Goal: Task Accomplishment & Management: Complete application form

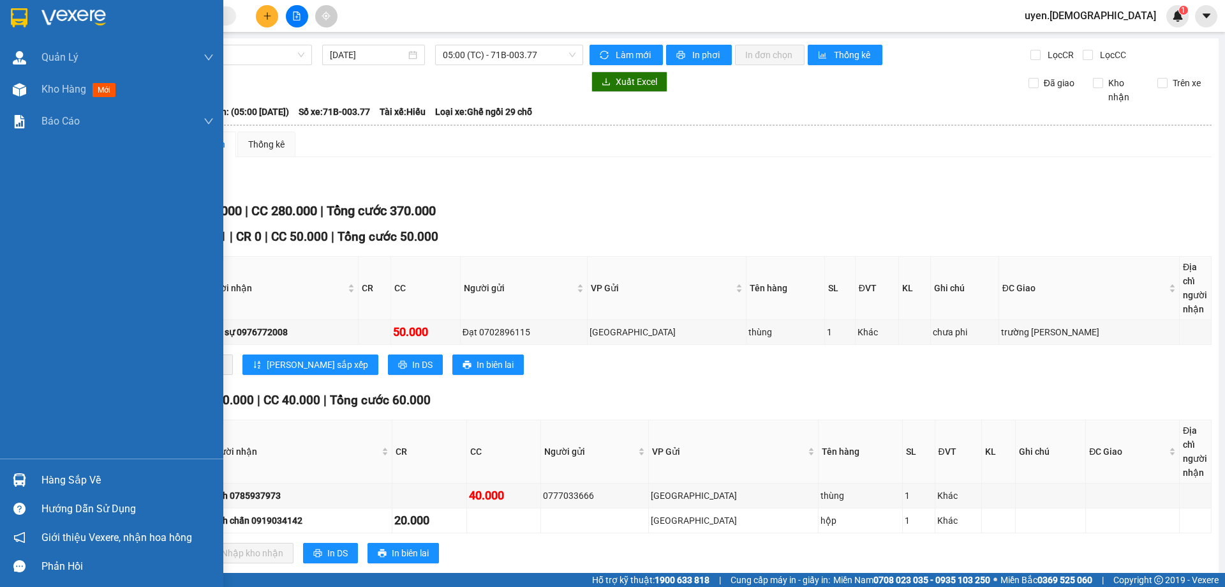
click at [35, 477] on div "Hàng sắp về" at bounding box center [111, 479] width 223 height 29
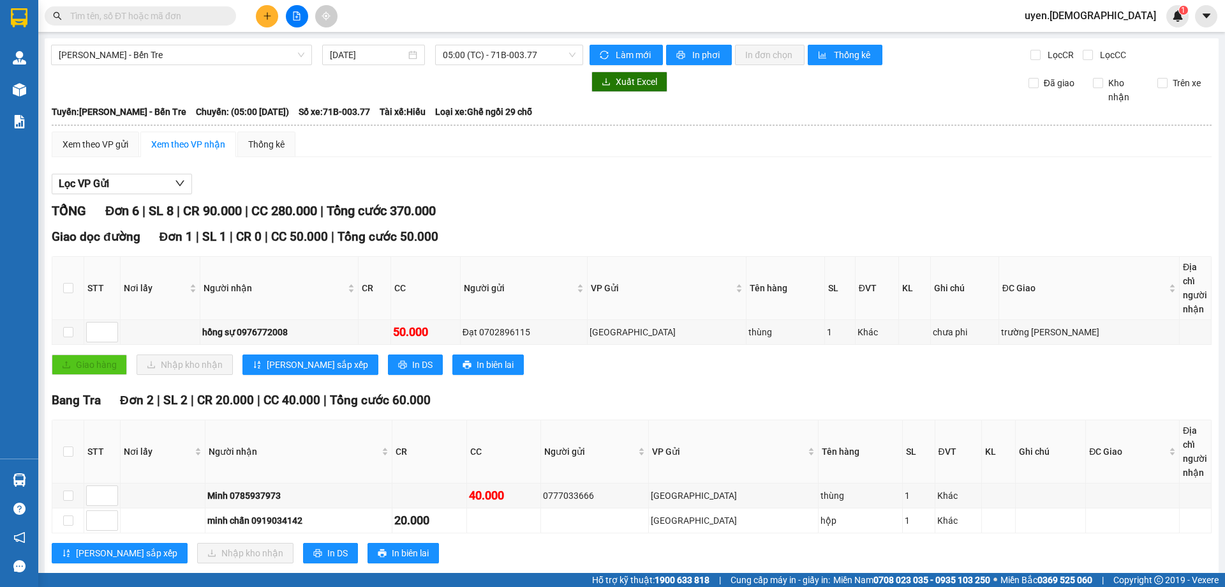
click at [521, 382] on section "Kết quả tìm kiếm ( 0 ) Bộ lọc No Data uyen.bahai 1 Quản Lý Quản lý khách hàng m…" at bounding box center [612, 293] width 1225 height 587
click at [267, 11] on icon "plus" at bounding box center [267, 15] width 9 height 9
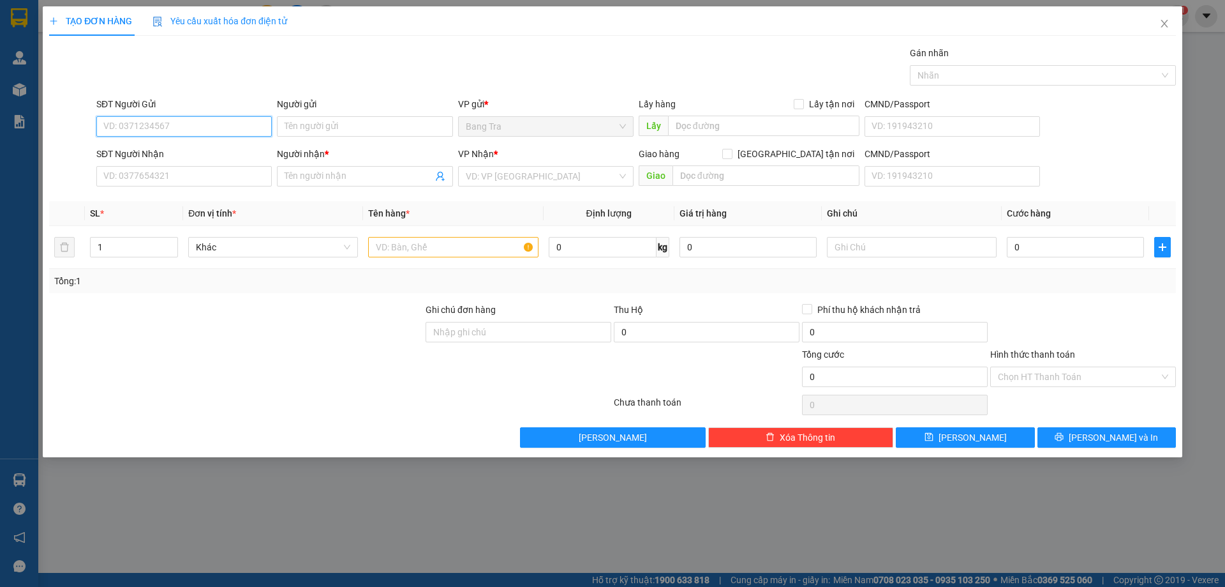
click at [199, 135] on input "SĐT Người Gửi" at bounding box center [184, 126] width 176 height 20
type input "0342597517"
click at [153, 150] on div "0342597517 - My" at bounding box center [184, 152] width 160 height 14
type input "My"
type input "0798200316"
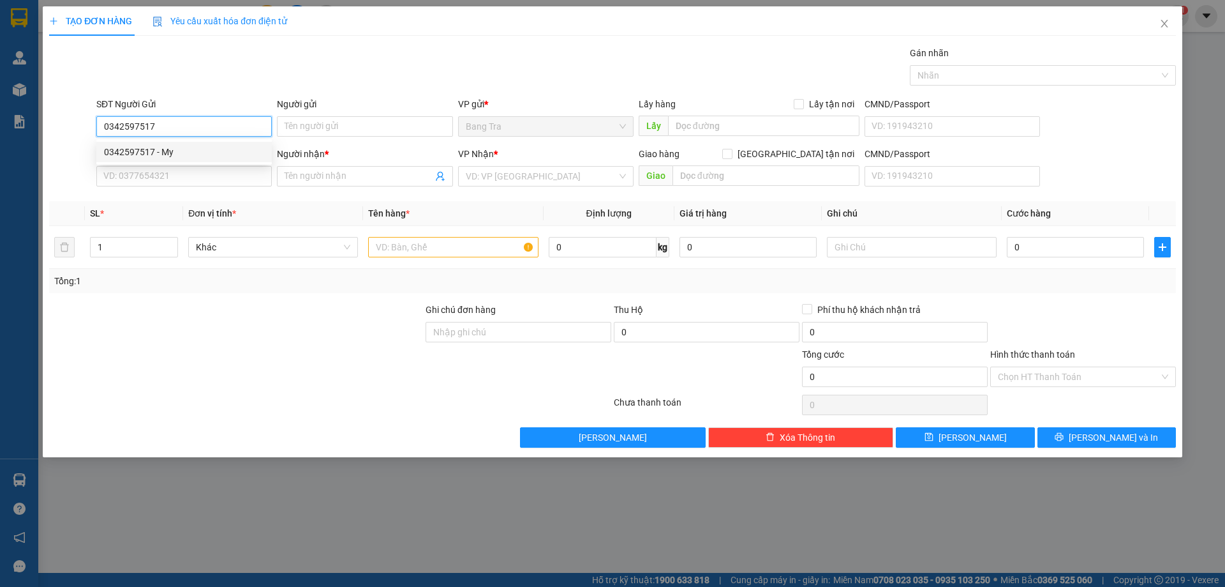
type input "Tiến"
type input "0342597517"
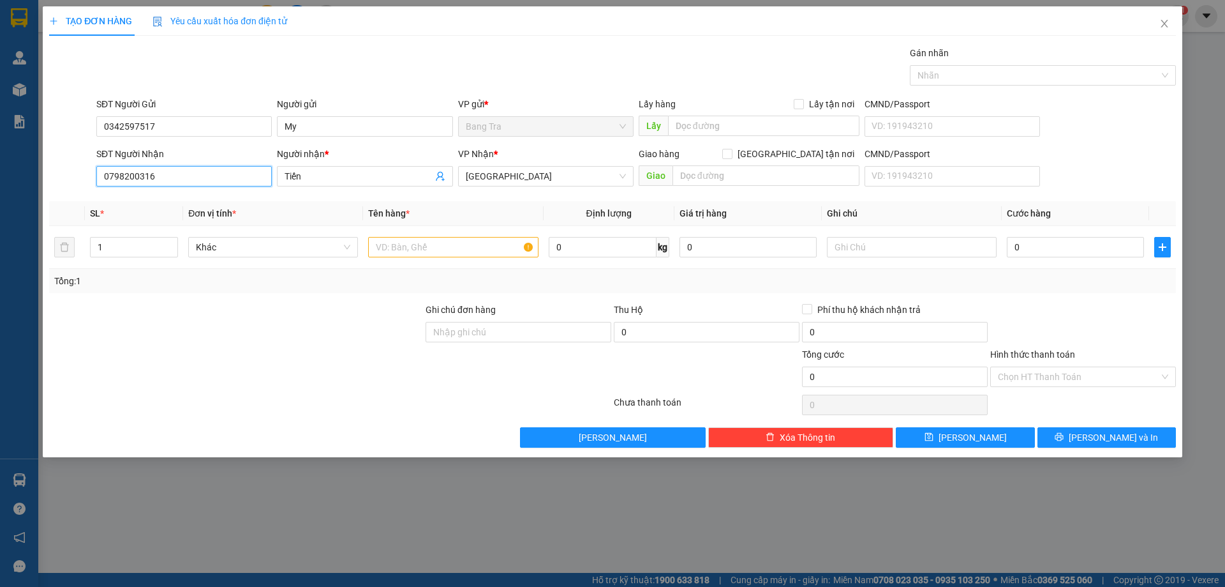
click at [186, 179] on input "0798200316" at bounding box center [184, 176] width 176 height 20
type input "0"
click at [154, 205] on div "0788872176 - Diễm" at bounding box center [184, 202] width 160 height 14
type input "0788872176"
type input "Diễm"
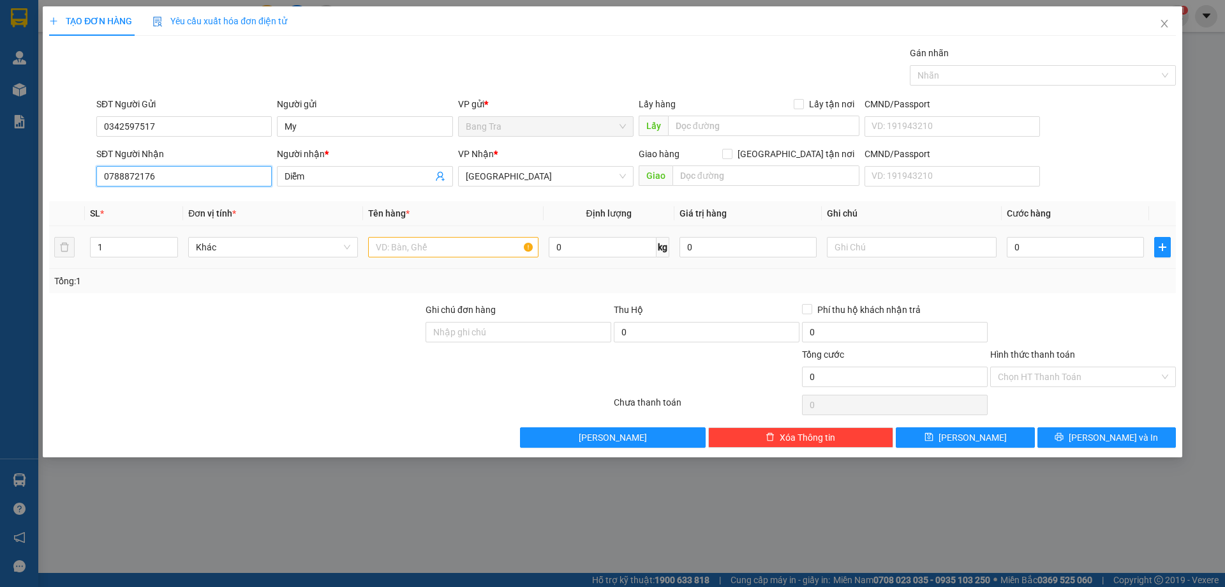
type input "0788872176"
click at [401, 242] on input "text" at bounding box center [453, 247] width 170 height 20
type input "thùng"
click at [123, 253] on input "1" at bounding box center [134, 246] width 87 height 19
type input "2"
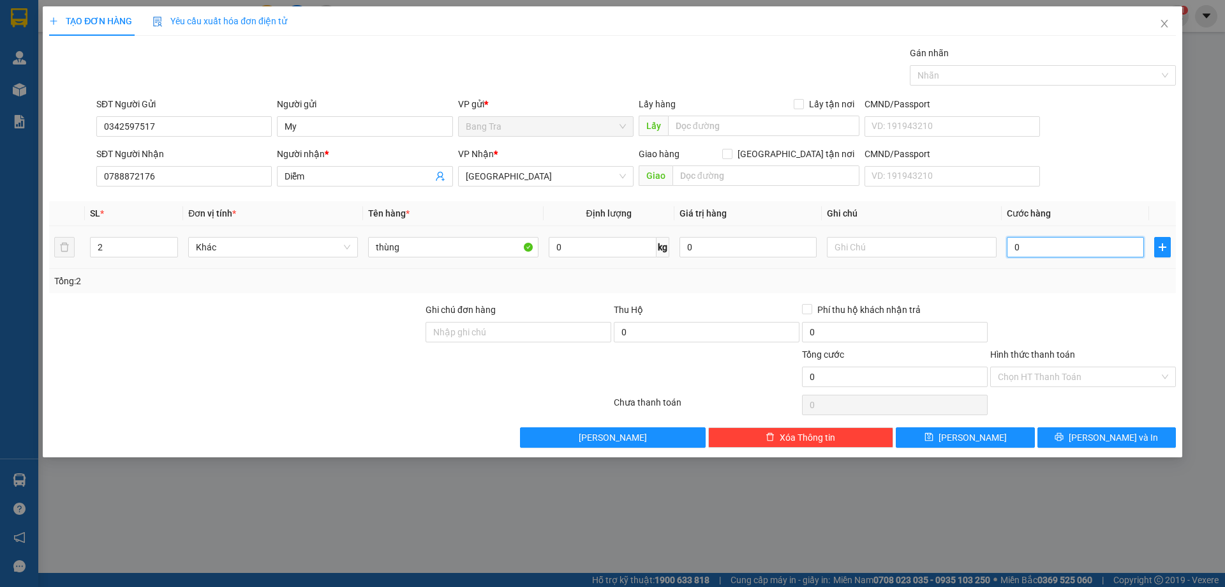
click at [1058, 250] on input "0" at bounding box center [1075, 247] width 137 height 20
type input "09"
type input "9"
type input "090"
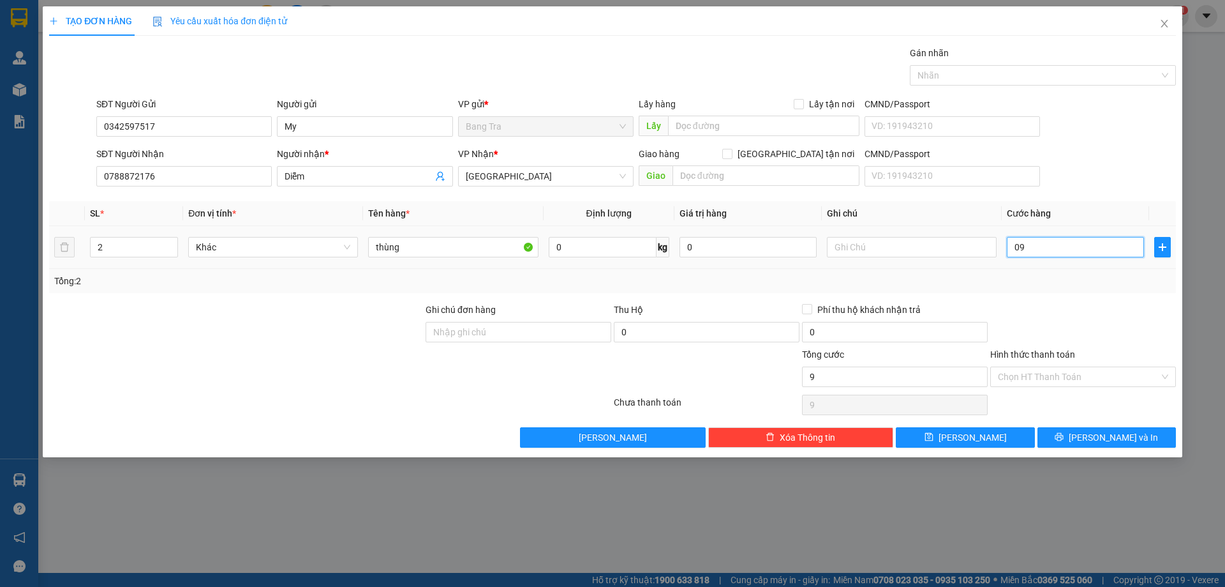
type input "90"
type input "09"
type input "9"
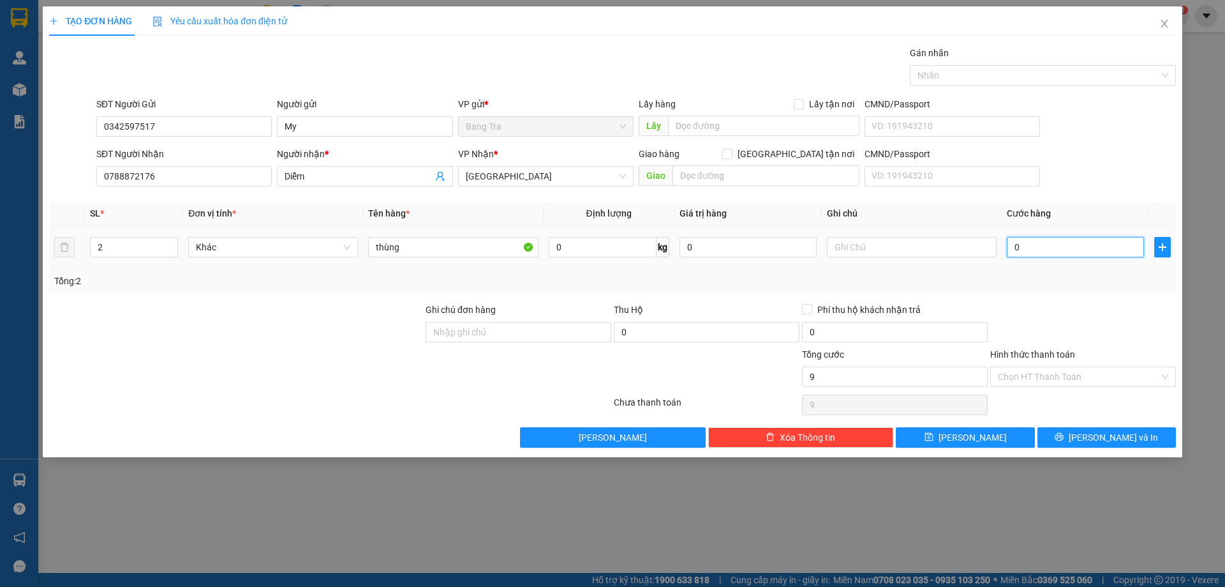
type input "0"
type input "07"
type input "7"
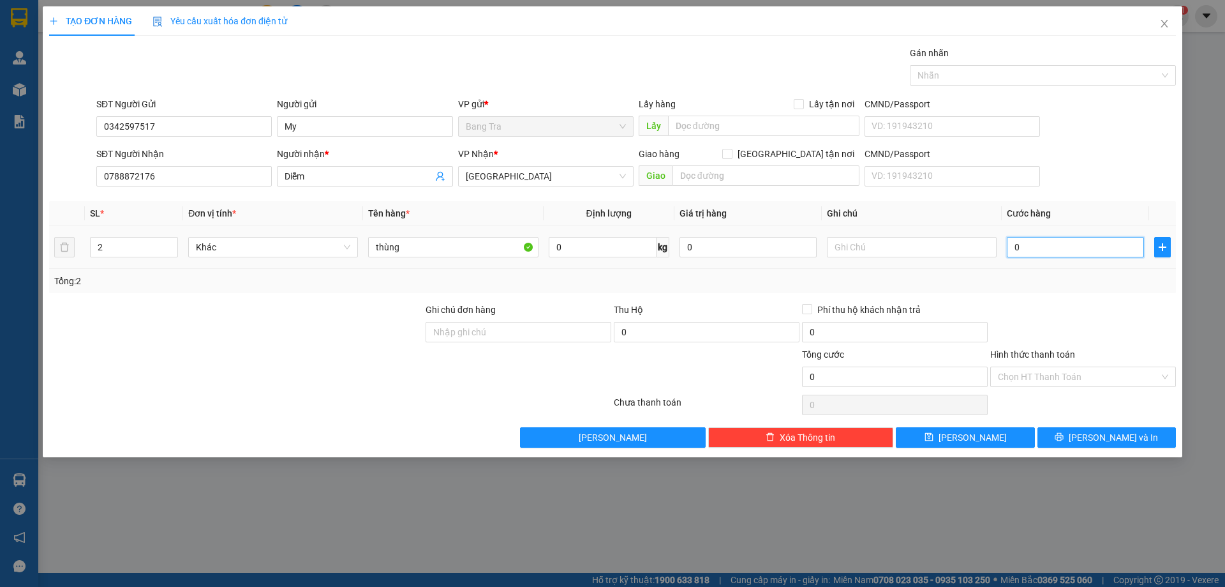
type input "7"
type input "070"
type input "70"
type input "0.700"
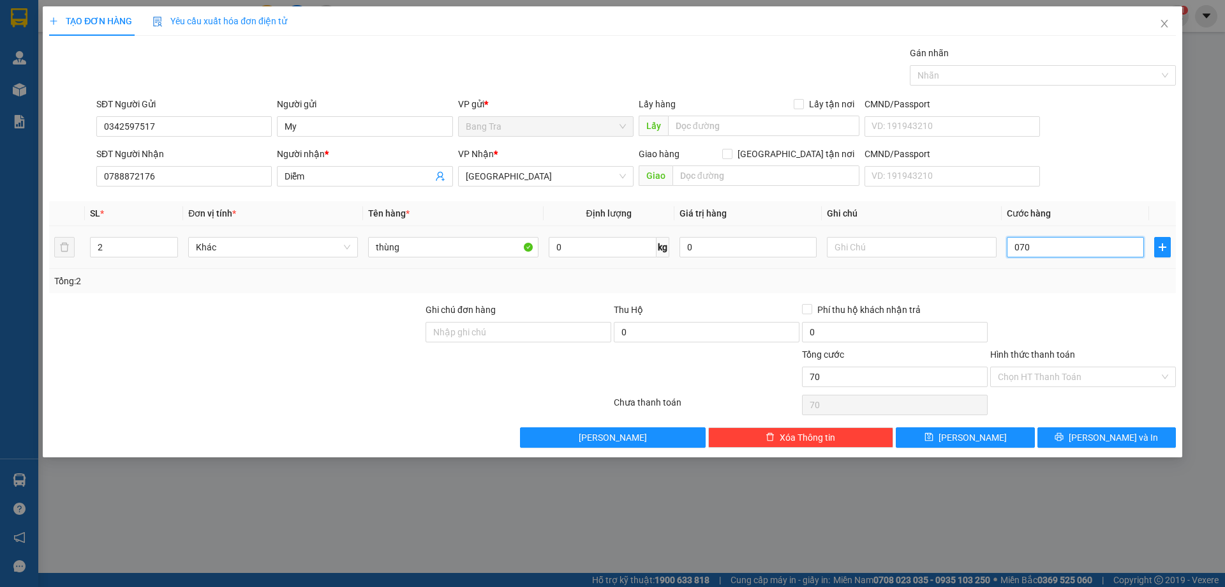
type input "700"
type input "07.000"
type input "7.000"
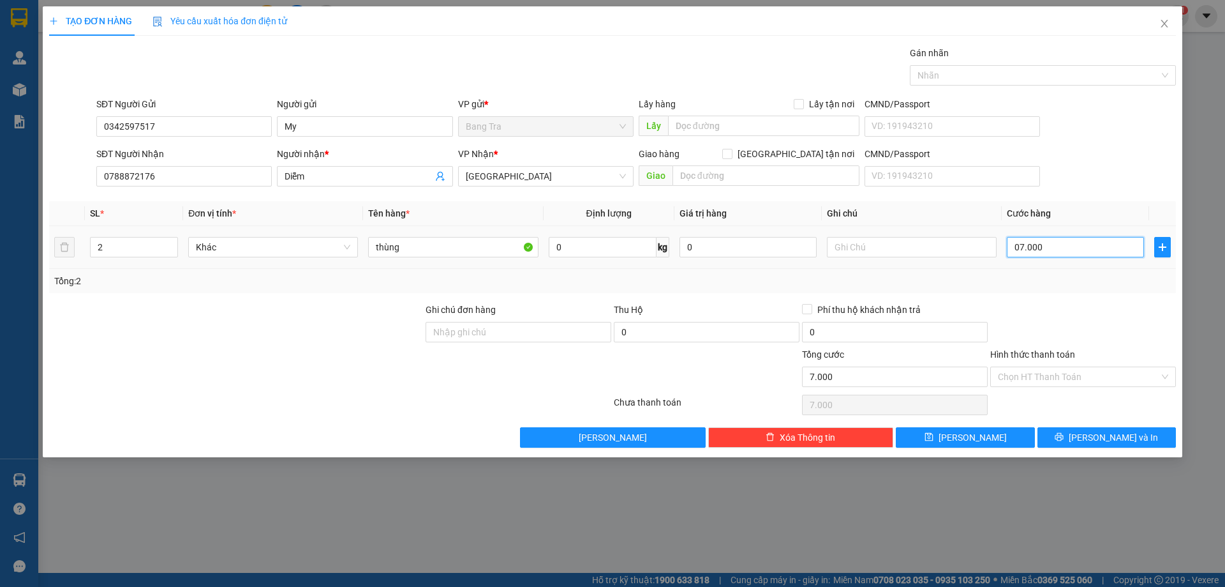
type input "070.000"
type input "70.000"
click at [1019, 247] on input "070.000" at bounding box center [1075, 247] width 137 height 20
type input "70.000"
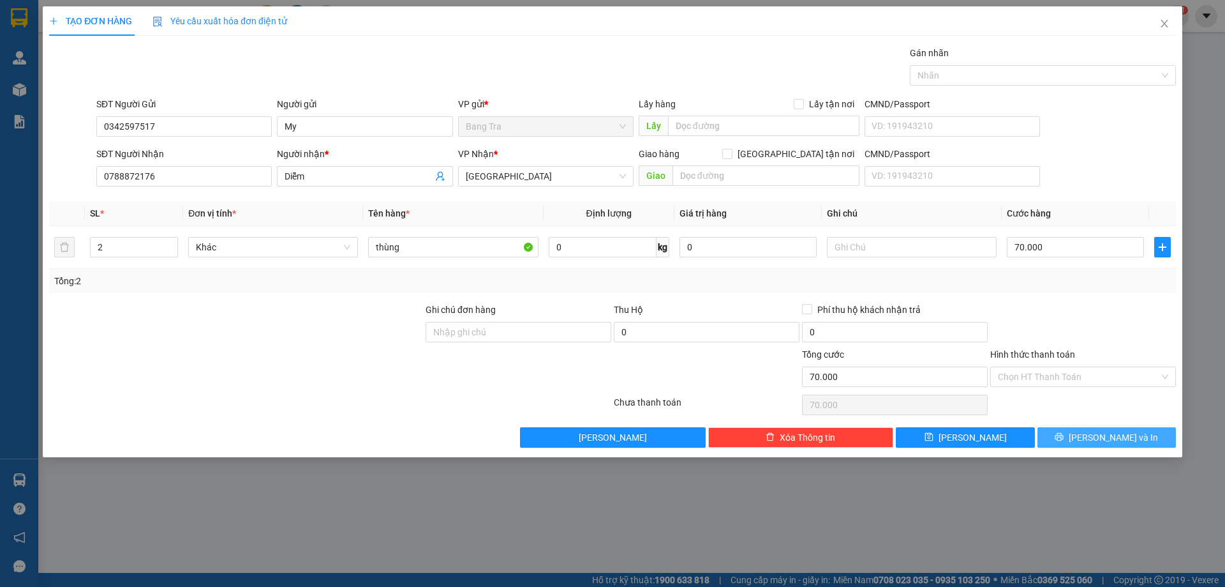
click at [1127, 439] on span "[PERSON_NAME] và In" at bounding box center [1113, 437] width 89 height 14
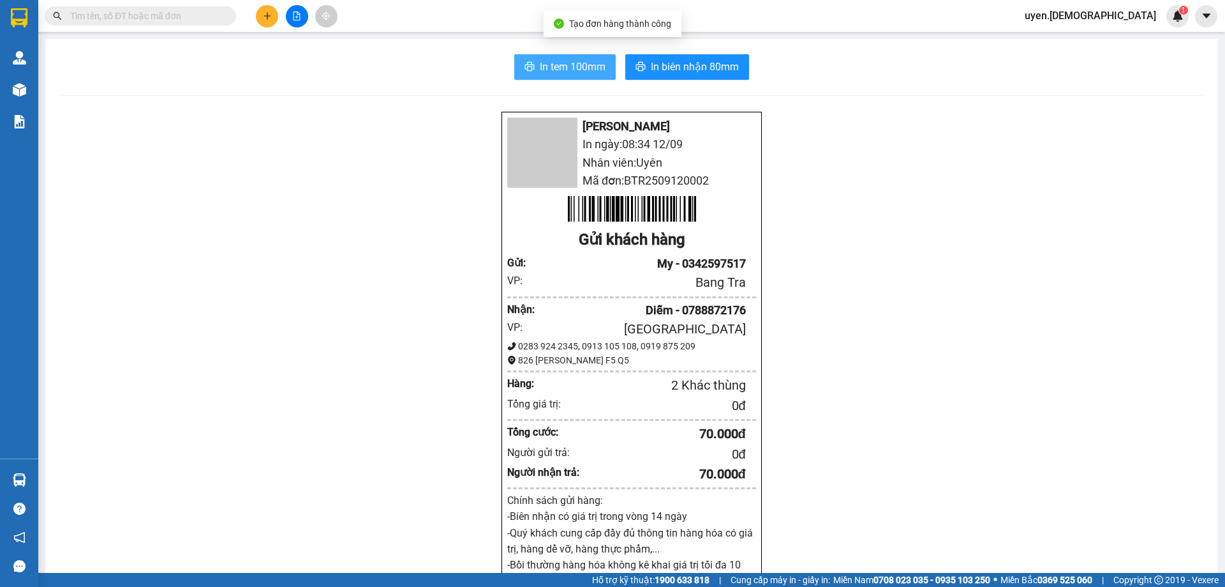
click at [544, 73] on span "In tem 100mm" at bounding box center [573, 67] width 66 height 16
click at [589, 74] on span "In tem 100mm" at bounding box center [573, 67] width 66 height 16
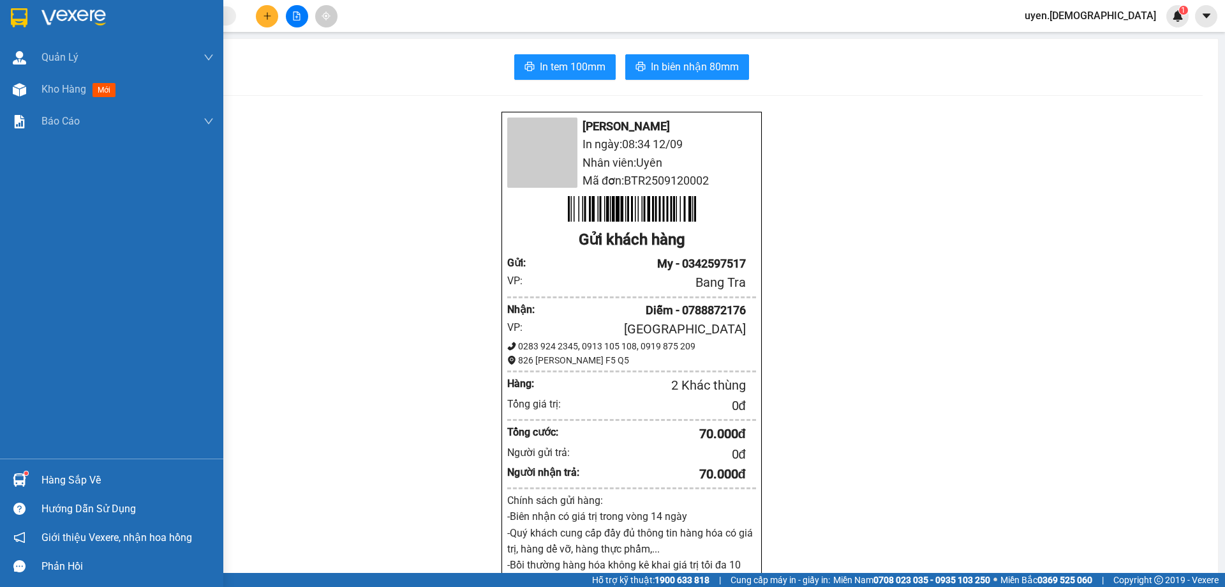
click at [53, 483] on div "Hàng sắp về" at bounding box center [127, 479] width 172 height 19
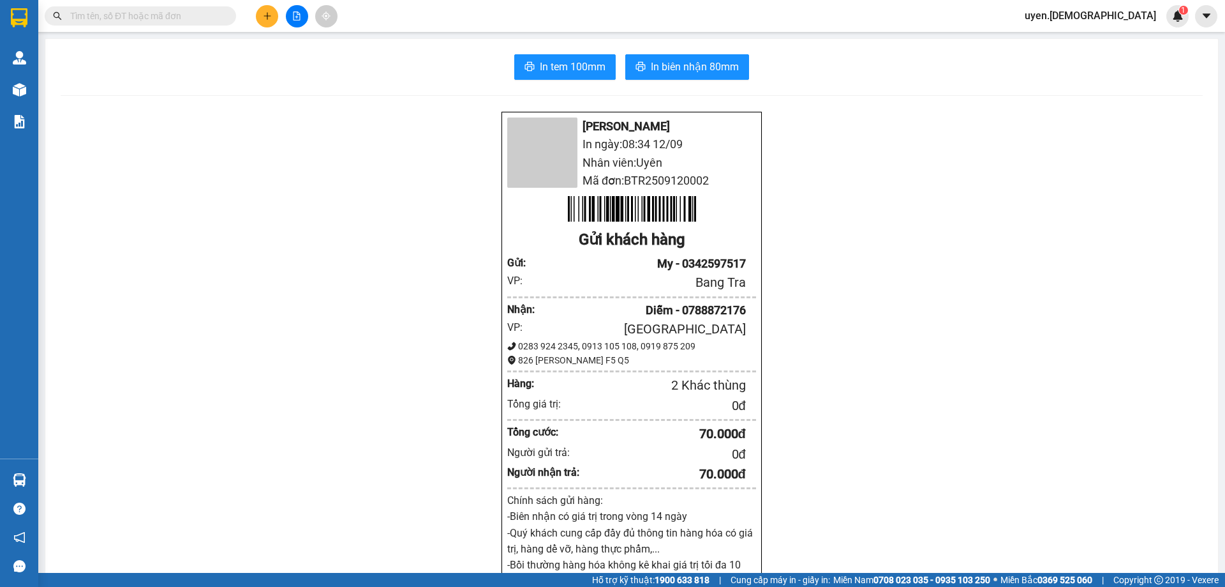
click at [215, 322] on section "Kết quả tìm kiếm ( 0 ) Bộ lọc No Data uyen.bahai 1 Quản Lý Quản lý khách hàng m…" at bounding box center [612, 293] width 1225 height 587
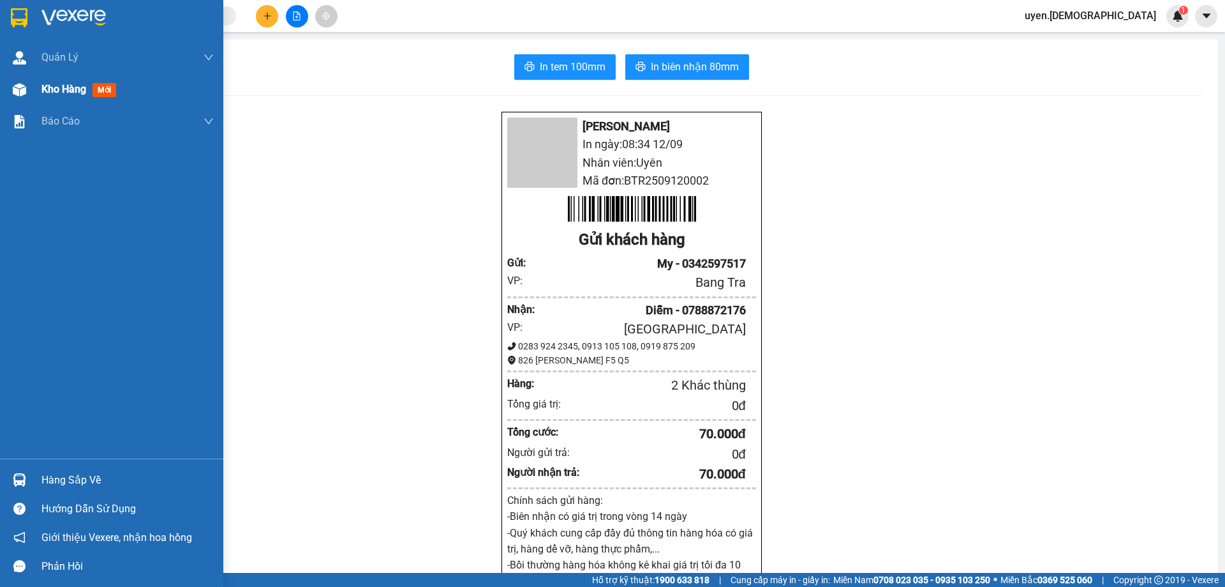
click at [19, 83] on img at bounding box center [19, 89] width 13 height 13
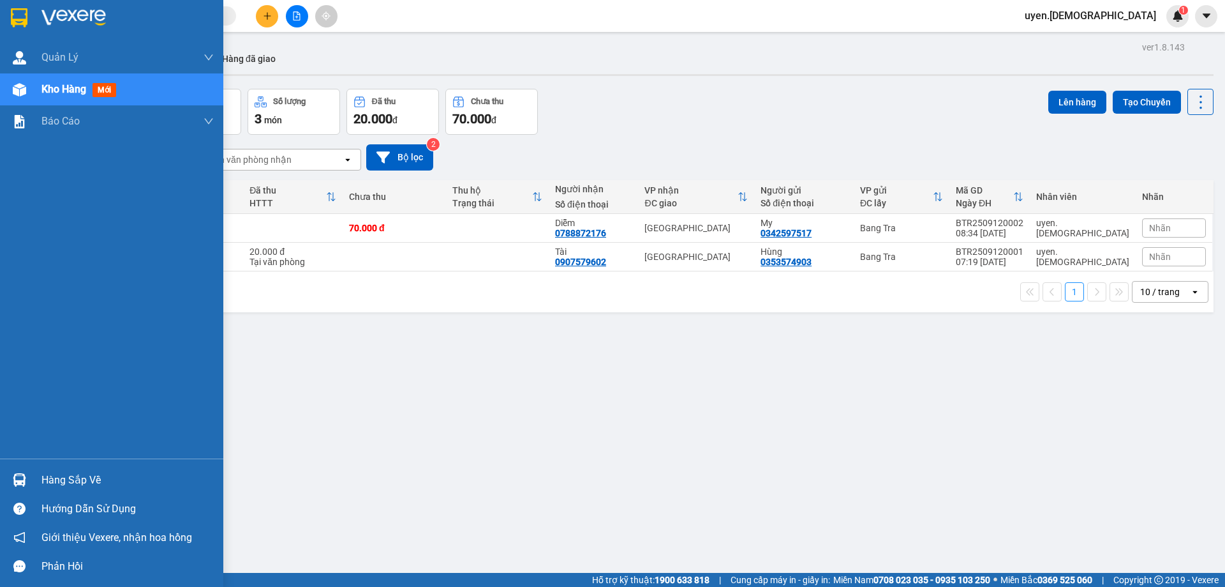
click at [40, 476] on div "Hàng sắp về" at bounding box center [111, 479] width 223 height 29
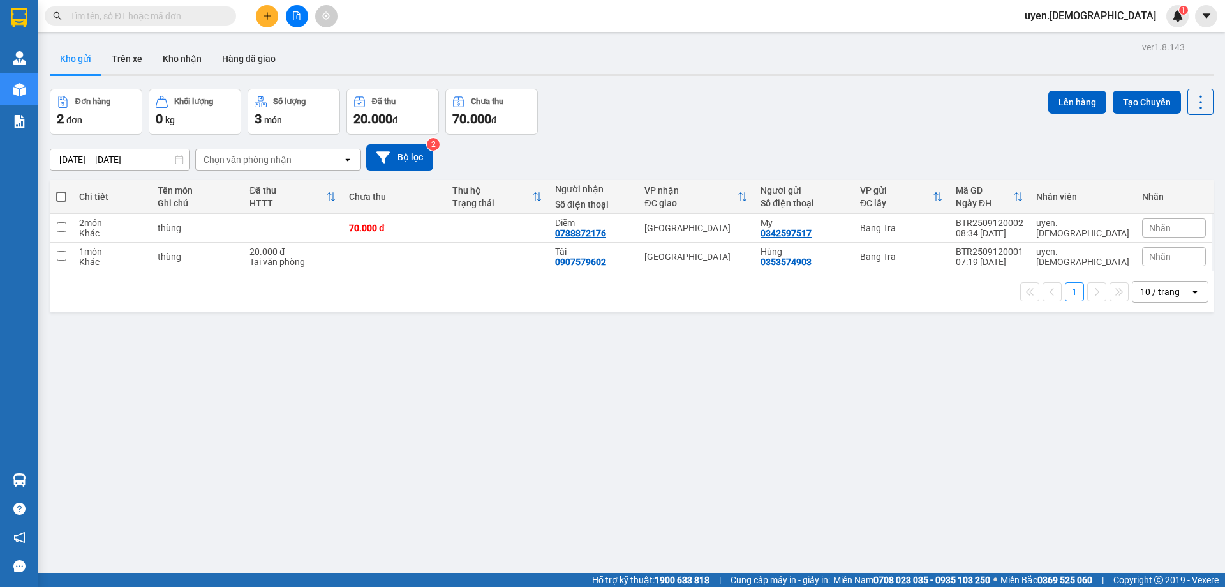
click at [656, 365] on section "Kết quả tìm kiếm ( 0 ) Bộ lọc No Data uyen.bahai 1 Quản Lý Quản lý khách hàng m…" at bounding box center [612, 293] width 1225 height 587
click at [266, 10] on button at bounding box center [267, 16] width 22 height 22
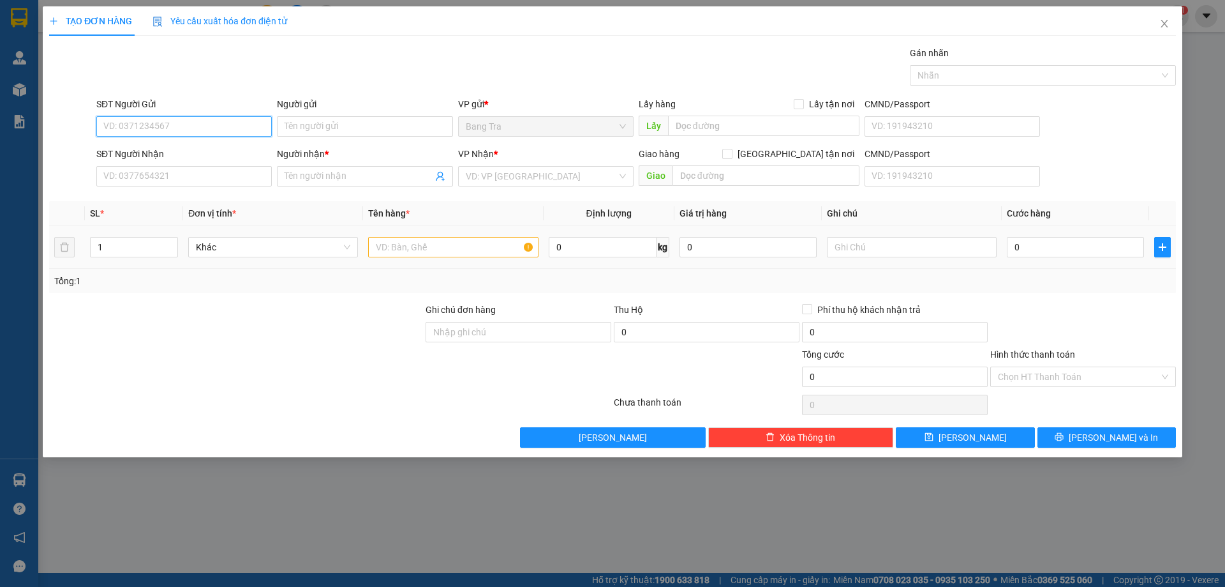
drag, startPoint x: 181, startPoint y: 132, endPoint x: 718, endPoint y: 229, distance: 545.5
click at [191, 132] on input "SĐT Người Gửi" at bounding box center [184, 126] width 176 height 20
type input "0965699531"
click at [174, 172] on input "SĐT Người Nhận" at bounding box center [184, 176] width 176 height 20
type input "0967827858"
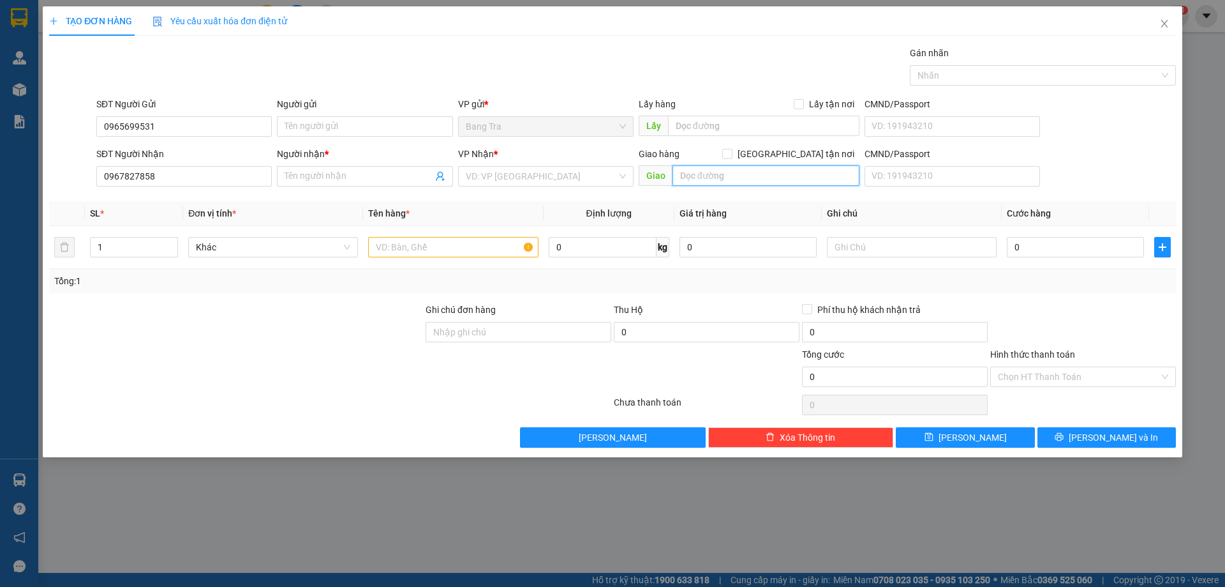
click at [696, 171] on input "text" at bounding box center [766, 175] width 187 height 20
click at [709, 177] on input "126/1 phhha" at bounding box center [766, 175] width 187 height 20
click at [737, 174] on input "126/1 p.hhha" at bounding box center [766, 175] width 187 height 20
click at [807, 174] on input "126/1 p.hhha q. bình tân đường soos4 tổ 56 kp3" at bounding box center [766, 175] width 187 height 20
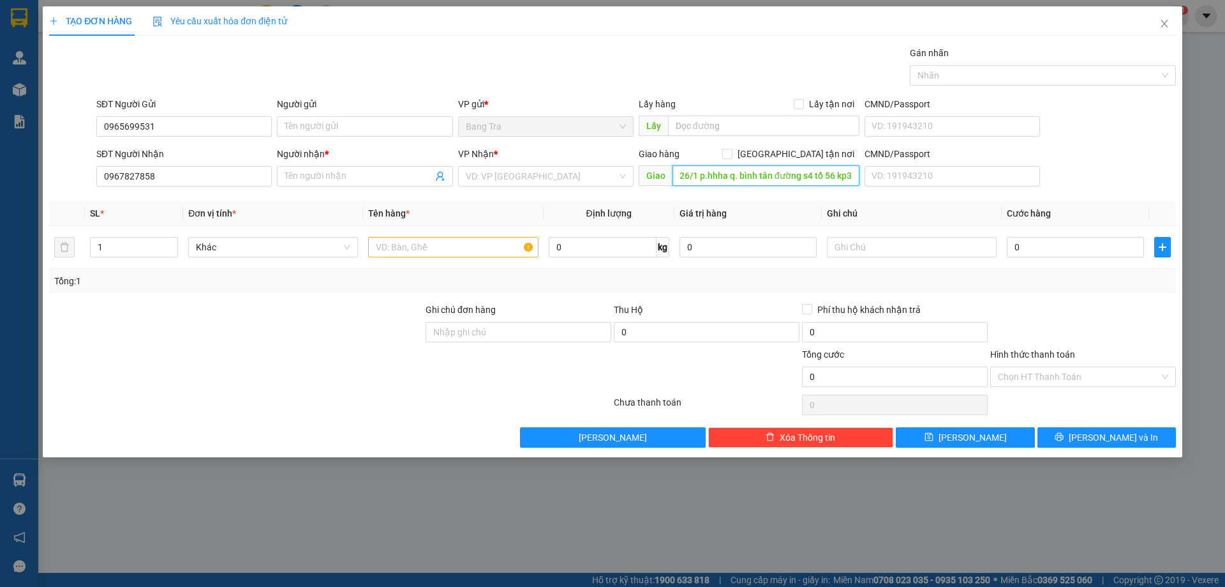
scroll to position [0, 10]
type input "126/1 p.hhha q. bình tân đường số 4 tổ 56 kp3"
click at [195, 178] on input "0967827858" at bounding box center [184, 176] width 176 height 20
type input "0"
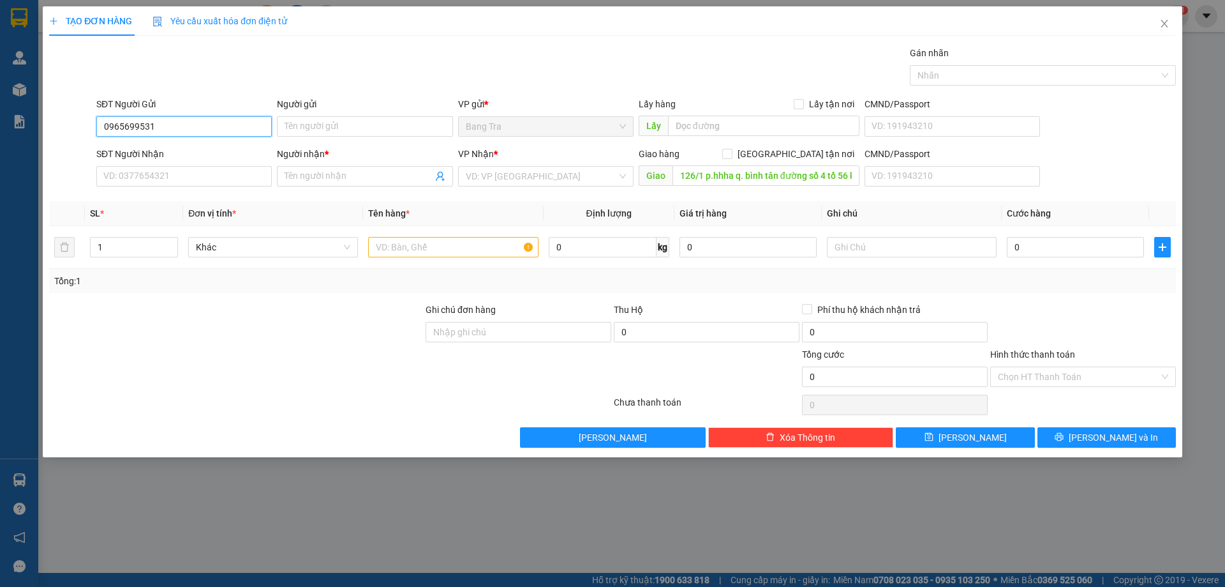
click at [163, 121] on input "0965699531" at bounding box center [184, 126] width 176 height 20
type input "0"
click at [857, 172] on input "126/1 p.hhha q. bình tân đường số 4 tổ 56 kp3" at bounding box center [766, 175] width 187 height 20
drag, startPoint x: 205, startPoint y: 121, endPoint x: 234, endPoint y: 108, distance: 32.0
click at [207, 118] on input "SĐT Người Gửi" at bounding box center [184, 126] width 176 height 20
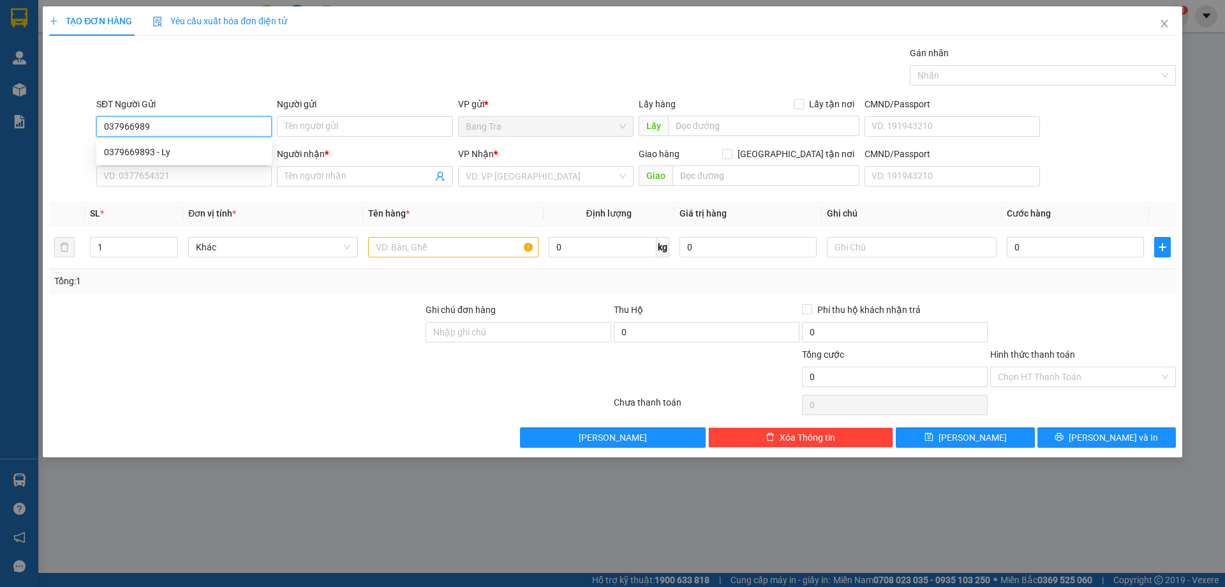
type input "0379669893"
click at [163, 151] on div "0379669893 - Ly" at bounding box center [184, 152] width 160 height 14
type input "Ly"
type input "0907848659"
type input "Chiến"
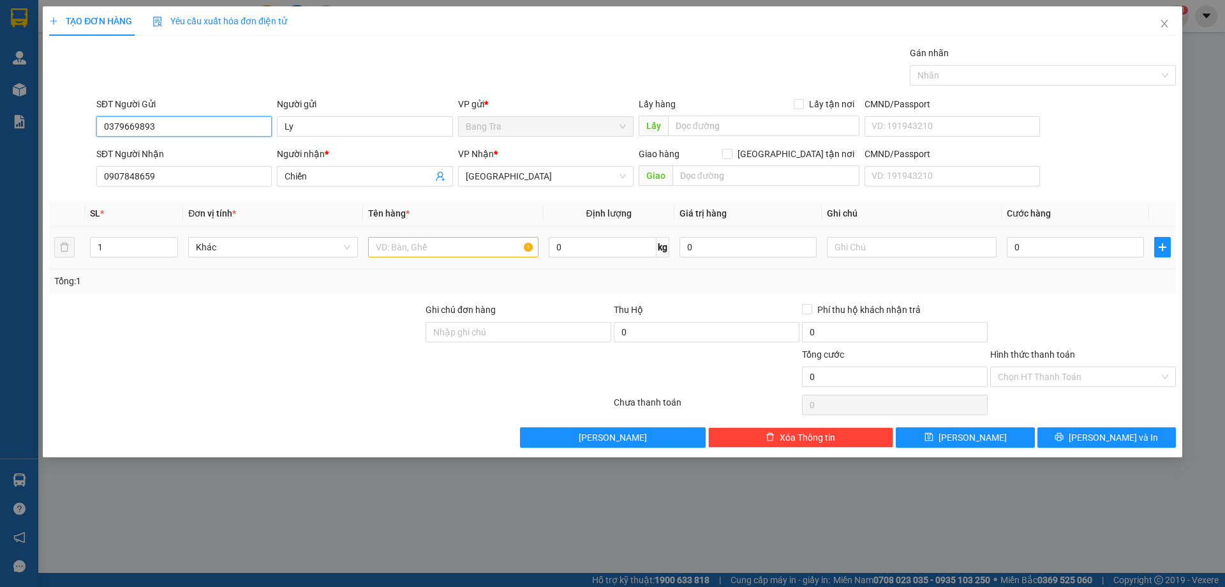
type input "0379669893"
drag, startPoint x: 430, startPoint y: 254, endPoint x: 436, endPoint y: 246, distance: 10.0
click at [435, 248] on input "text" at bounding box center [453, 247] width 170 height 20
type input "can"
click at [1089, 231] on td "0" at bounding box center [1075, 247] width 147 height 43
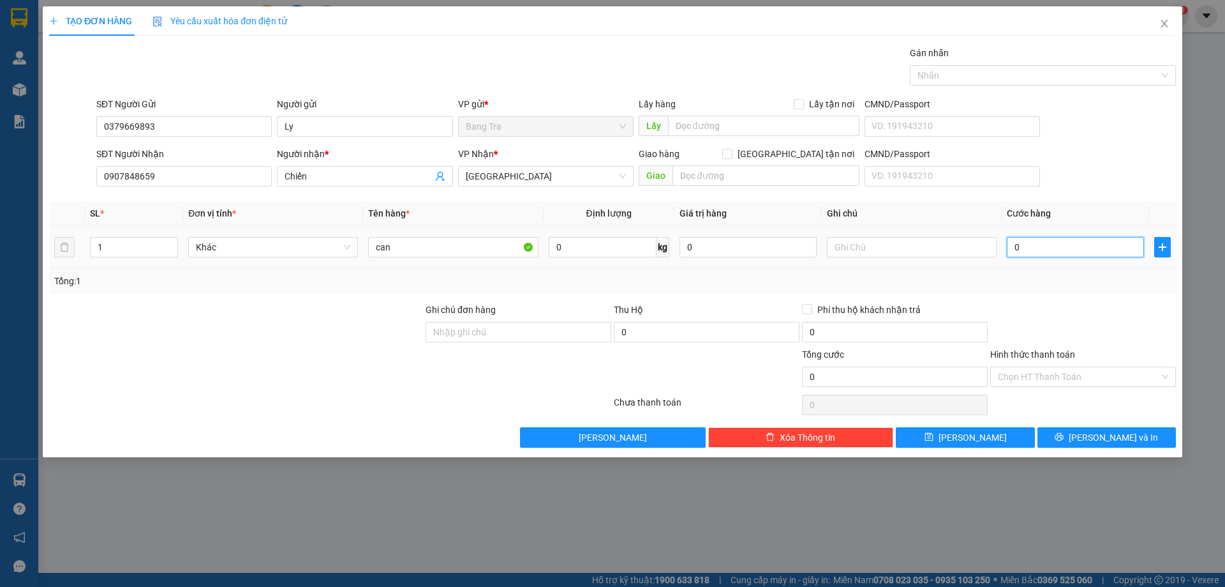
click at [1030, 249] on input "0" at bounding box center [1075, 247] width 137 height 20
type input "03"
type input "3"
type input "030"
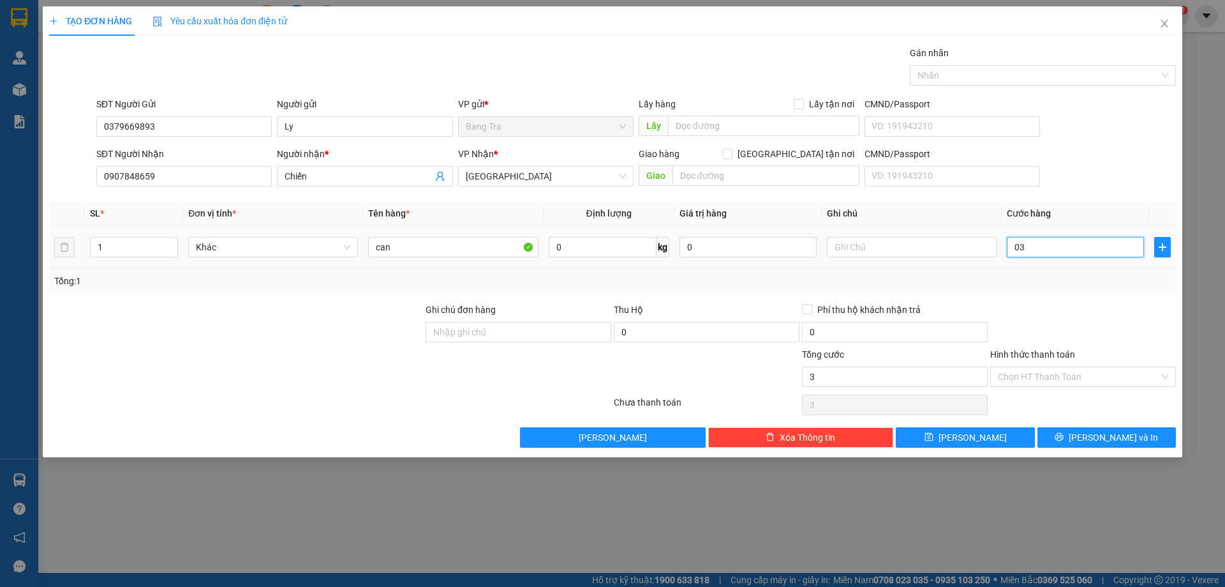
type input "30"
type input "0.300"
type input "300"
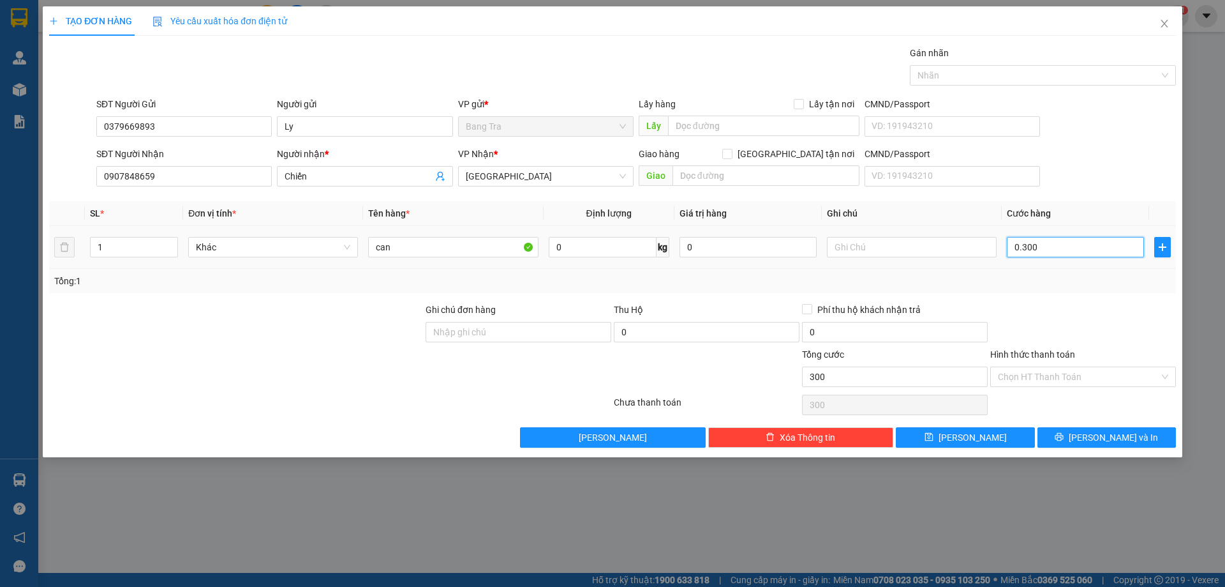
type input "03.000"
type input "3.000"
type input "030.000"
type input "30.000"
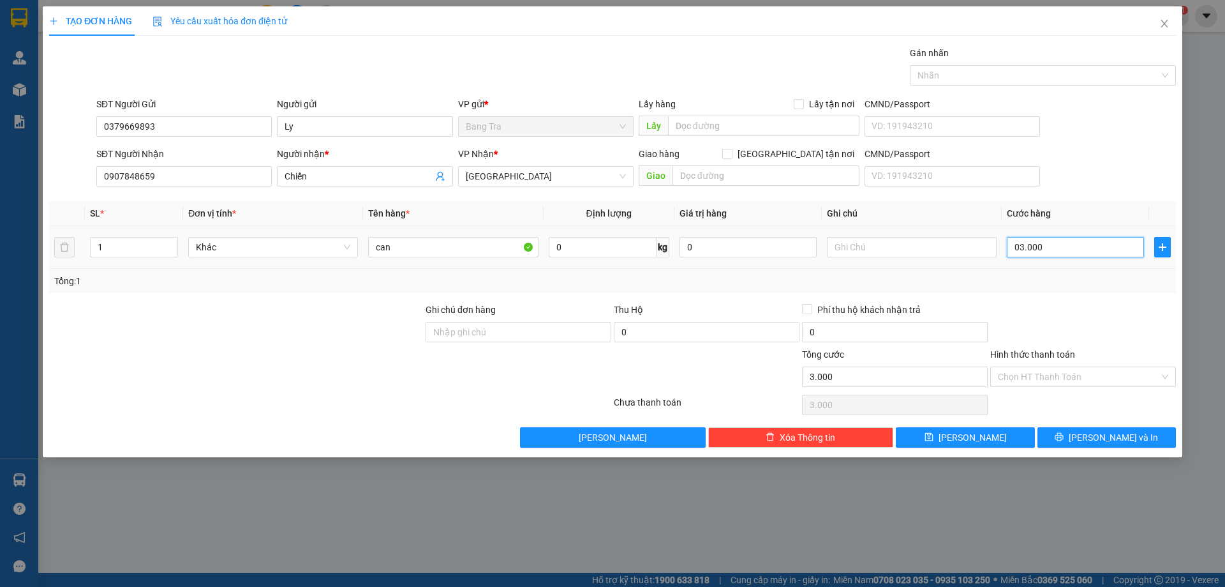
type input "30.000"
click at [1019, 248] on input "030.000" at bounding box center [1075, 247] width 137 height 20
type input "30.000"
drag, startPoint x: 1121, startPoint y: 429, endPoint x: 1128, endPoint y: 412, distance: 18.4
click at [1123, 421] on div "Transit Pickup Surcharge Ids Transit Deliver Surcharge Ids Transit Deliver Surc…" at bounding box center [612, 246] width 1127 height 401
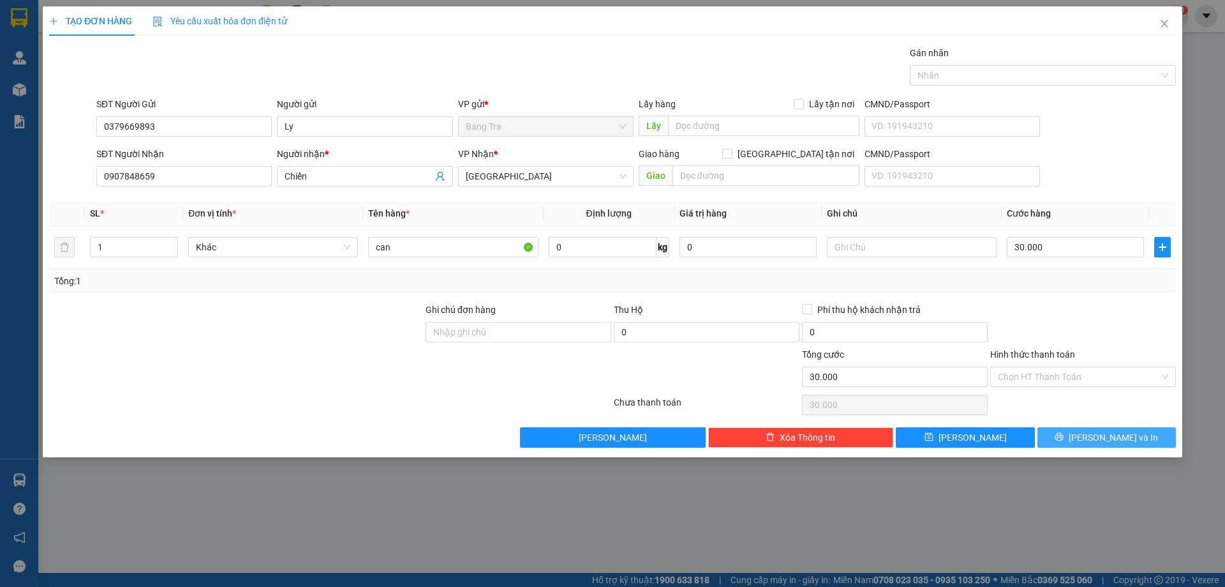
click at [1106, 441] on span "[PERSON_NAME] và In" at bounding box center [1113, 437] width 89 height 14
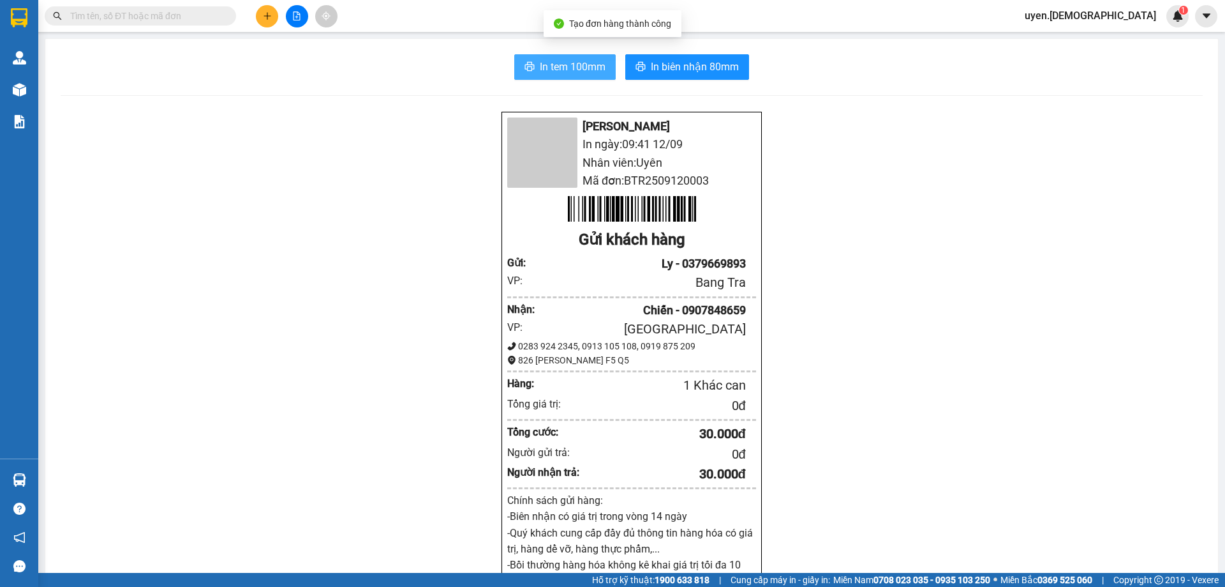
click at [565, 59] on span "In tem 100mm" at bounding box center [573, 67] width 66 height 16
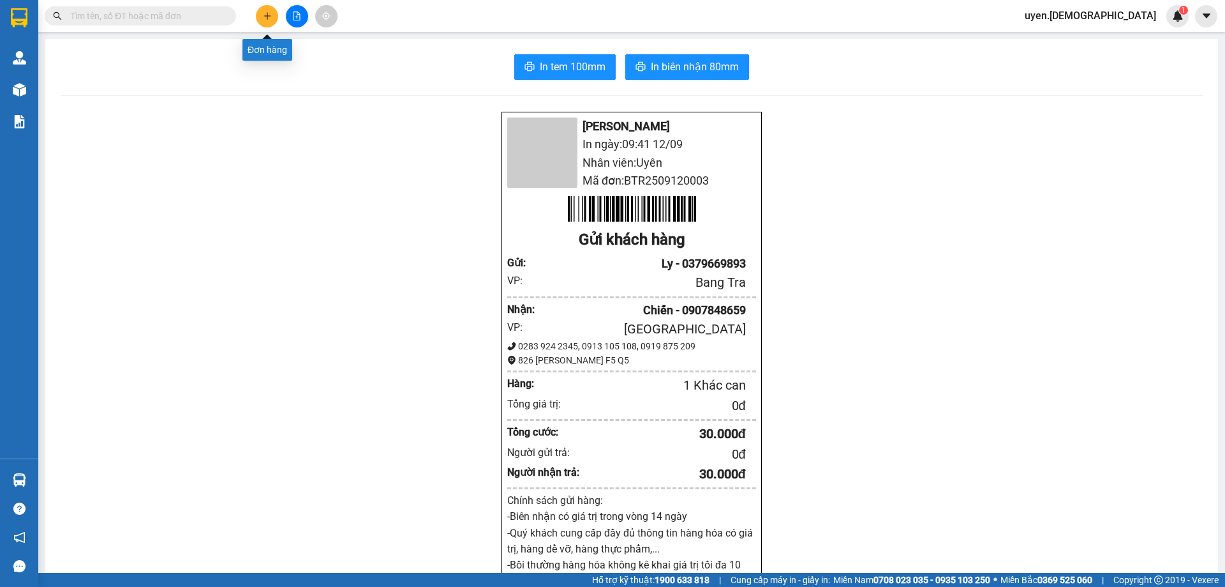
click at [265, 9] on button at bounding box center [267, 16] width 22 height 22
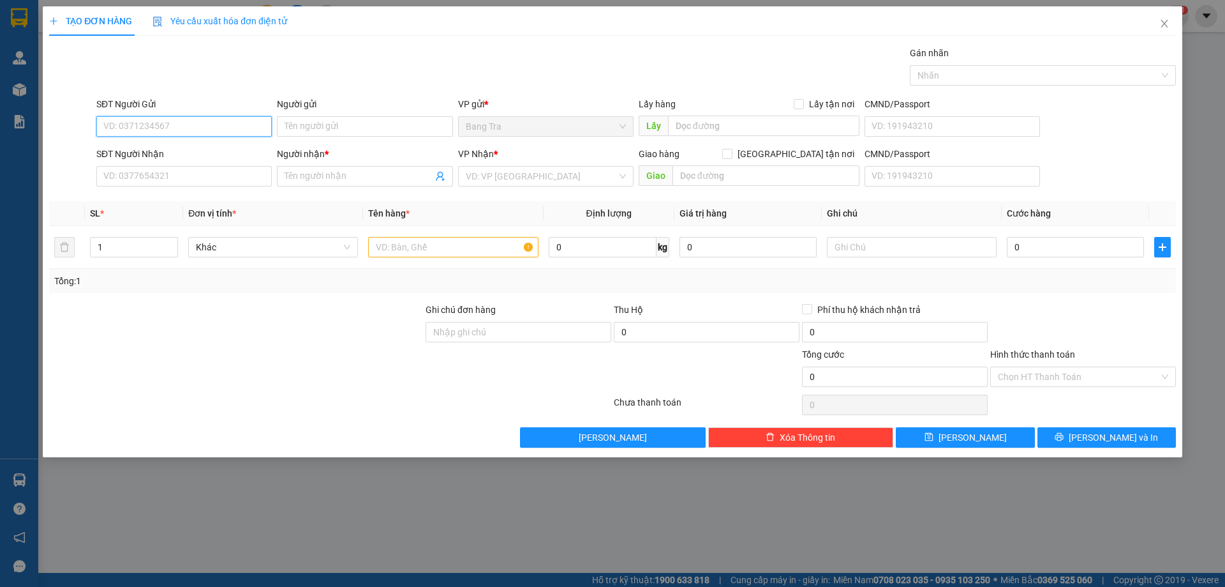
click at [185, 122] on input "SĐT Người Gửi" at bounding box center [184, 126] width 176 height 20
click at [188, 124] on input "SĐT Người Gửi" at bounding box center [184, 126] width 176 height 20
type input "0938468759"
click at [193, 174] on input "SĐT Người Nhận" at bounding box center [184, 176] width 176 height 20
drag, startPoint x: 414, startPoint y: 119, endPoint x: 405, endPoint y: 117, distance: 9.0
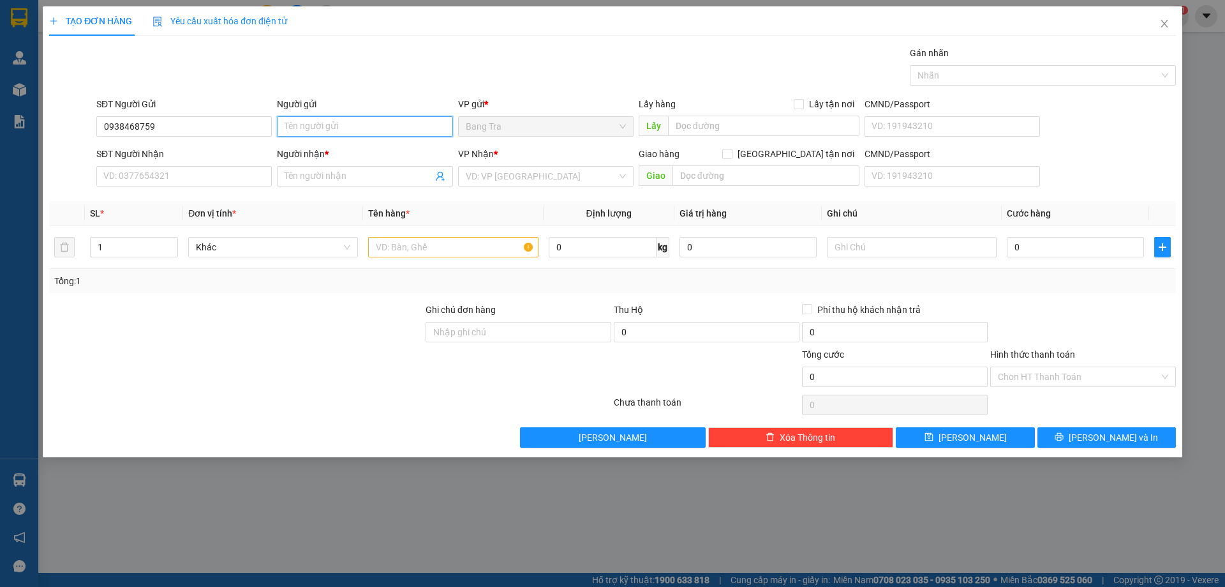
click at [408, 119] on input "Người gửi" at bounding box center [365, 126] width 176 height 20
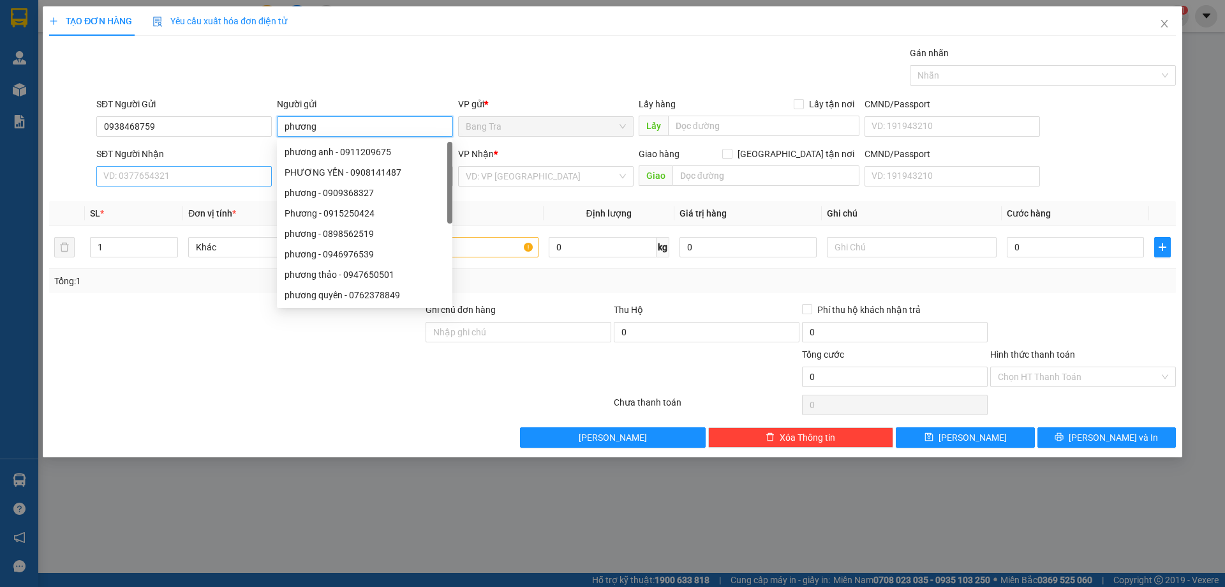
type input "phương"
click at [191, 178] on input "SĐT Người Nhận" at bounding box center [184, 176] width 176 height 20
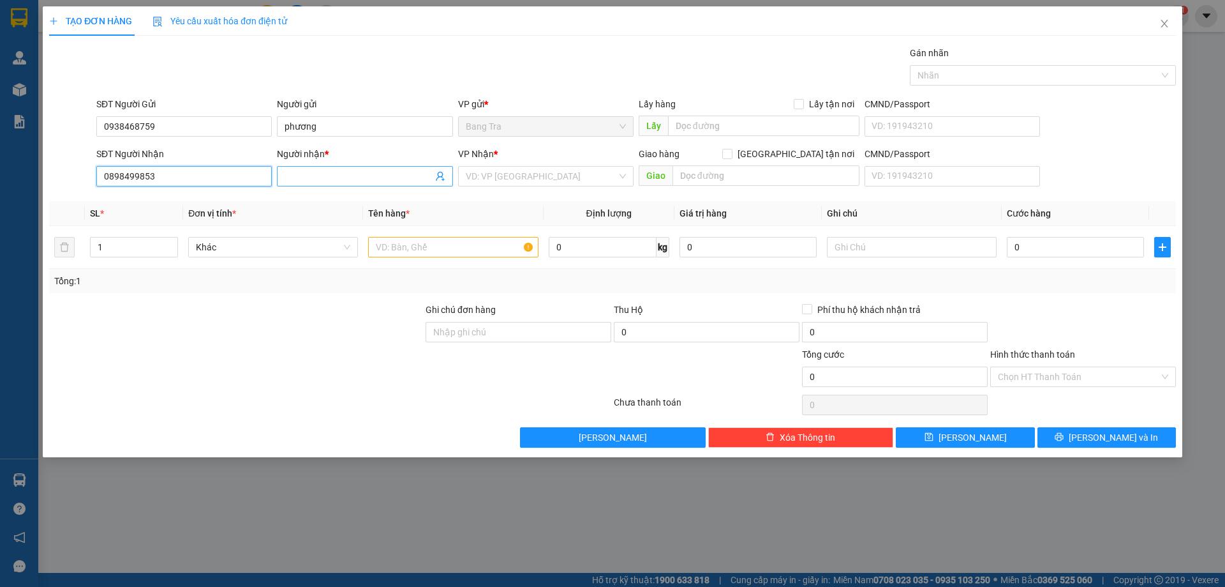
type input "0898499853"
click at [368, 172] on input "Người nhận *" at bounding box center [358, 176] width 147 height 14
click at [306, 173] on input "myw tâm uni" at bounding box center [358, 176] width 147 height 14
type input "my tâm uni"
drag, startPoint x: 396, startPoint y: 249, endPoint x: 386, endPoint y: 248, distance: 10.3
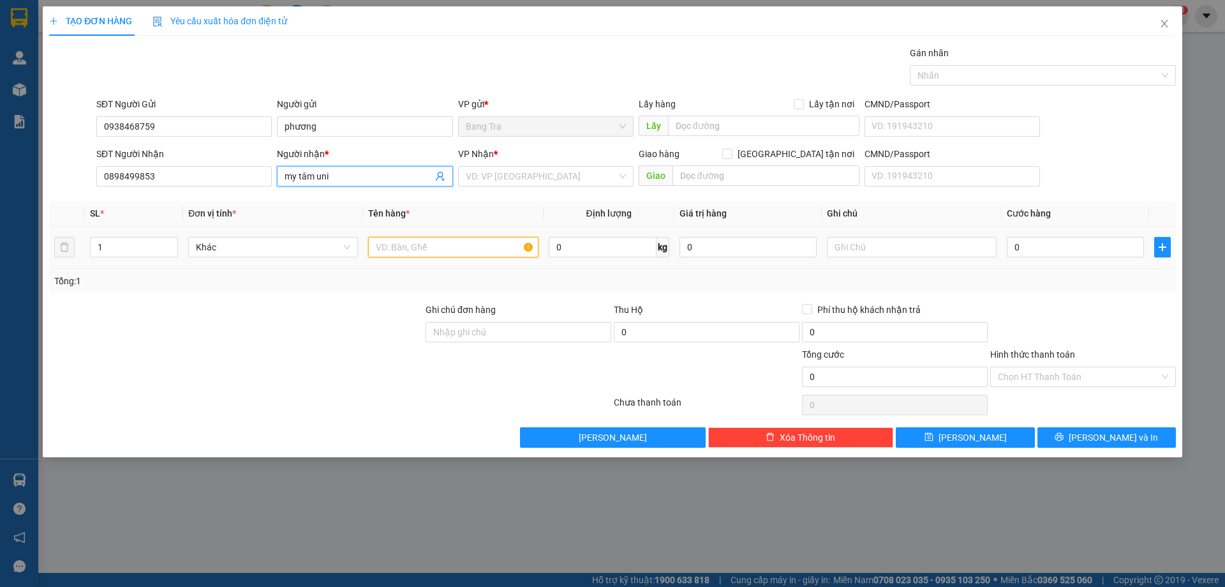
click at [388, 248] on input "text" at bounding box center [453, 247] width 170 height 20
type input "vali"
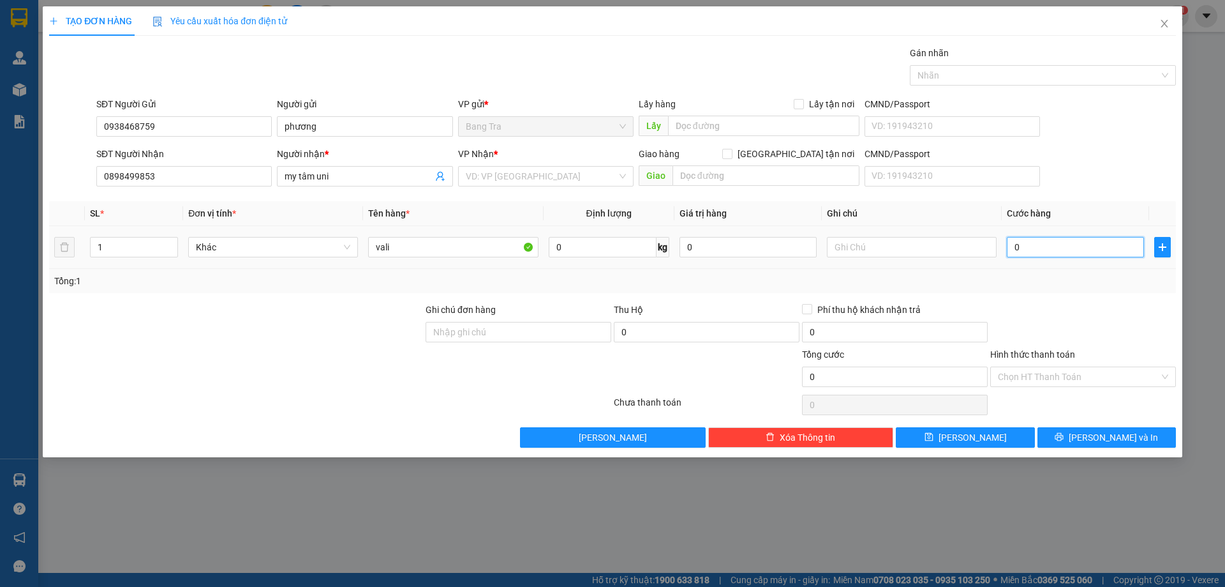
click at [1025, 246] on input "0" at bounding box center [1075, 247] width 137 height 20
type input "6"
type input "60"
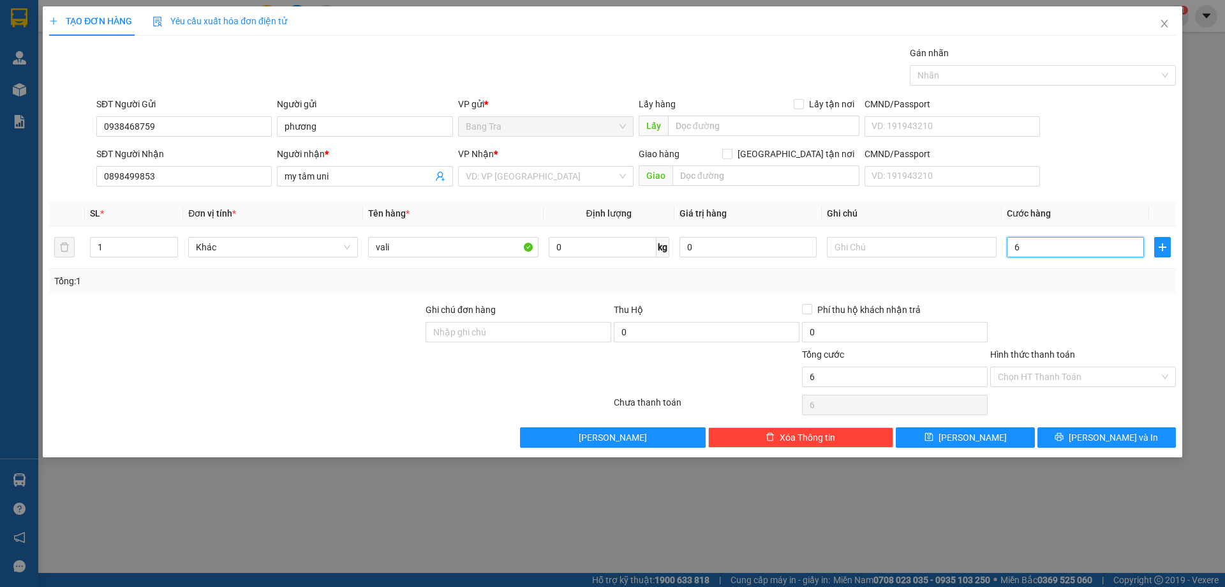
type input "60"
type input "600"
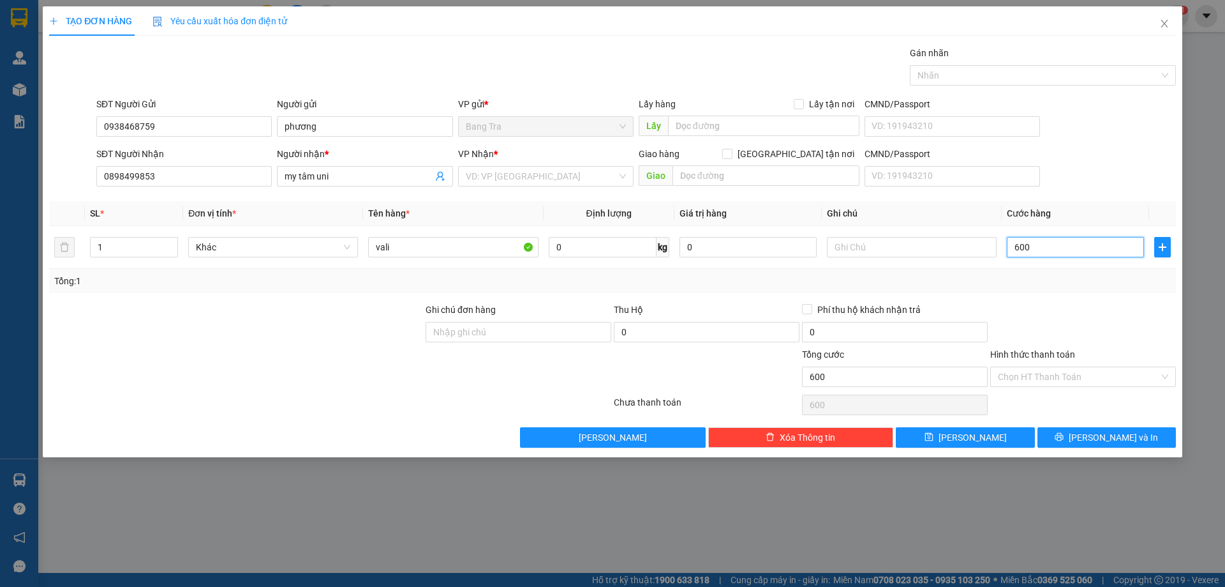
type input "6.000"
type input "60.000"
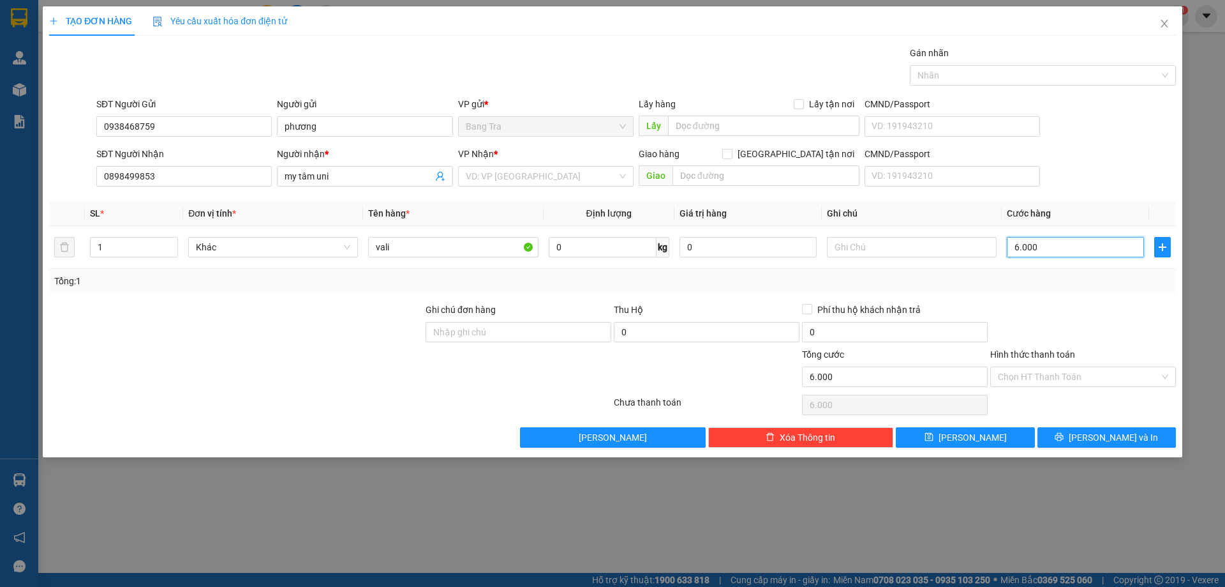
type input "60.000"
click at [1109, 440] on span "[PERSON_NAME] và In" at bounding box center [1113, 437] width 89 height 14
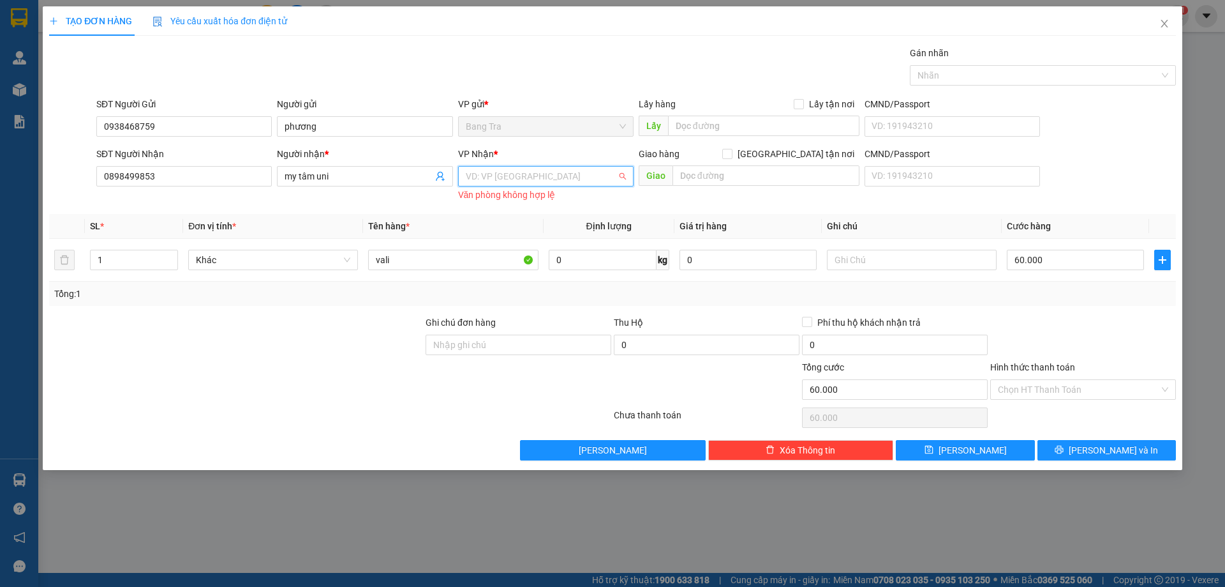
click at [597, 172] on input "search" at bounding box center [541, 176] width 151 height 19
click at [499, 264] on div "[GEOGRAPHIC_DATA]" at bounding box center [546, 263] width 160 height 14
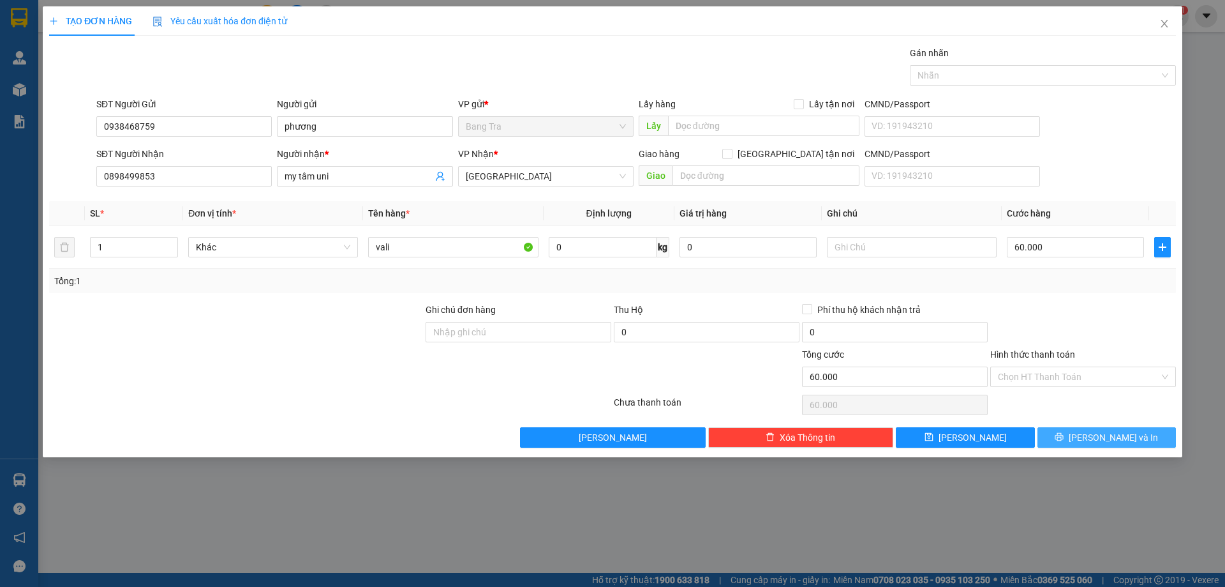
click at [1092, 431] on button "[PERSON_NAME] và In" at bounding box center [1107, 437] width 139 height 20
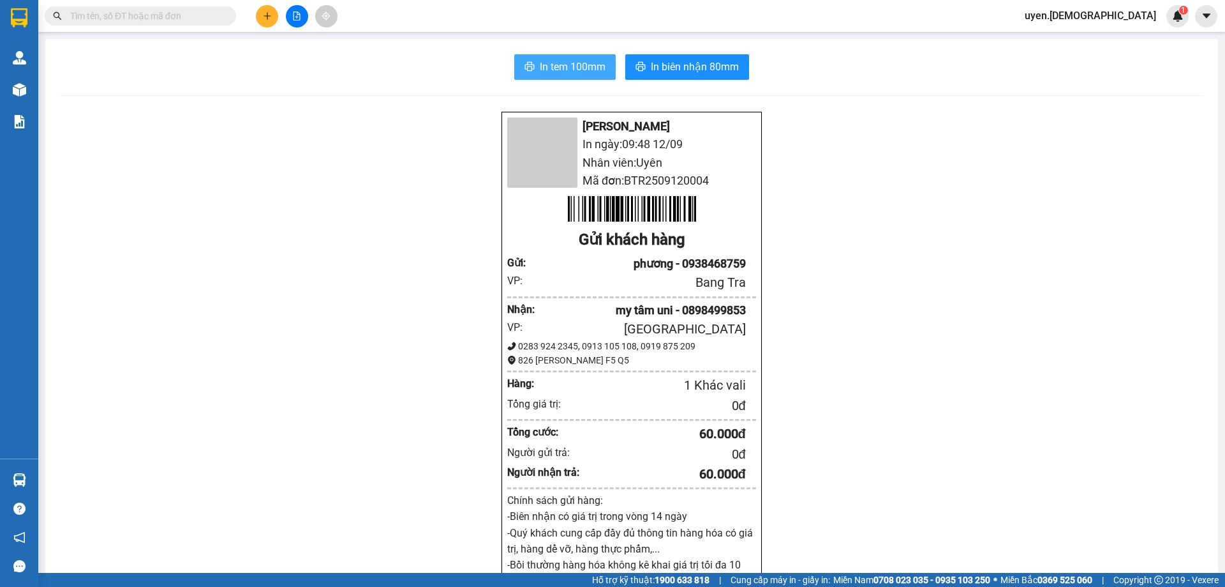
click at [570, 74] on span "In tem 100mm" at bounding box center [573, 67] width 66 height 16
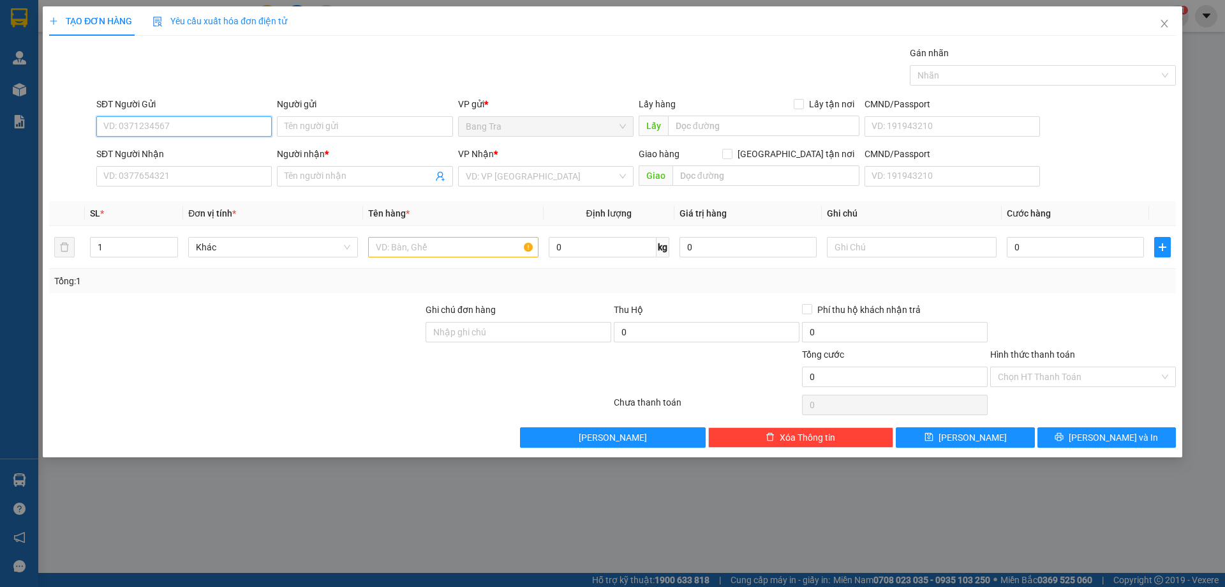
click at [192, 128] on input "SĐT Người Gửi" at bounding box center [184, 126] width 176 height 20
click at [433, 251] on input "text" at bounding box center [453, 247] width 170 height 20
type input "thùng"
click at [181, 128] on input "SĐT Người Gửi" at bounding box center [184, 126] width 176 height 20
click at [183, 163] on div "SĐT Người Nhận" at bounding box center [184, 156] width 176 height 19
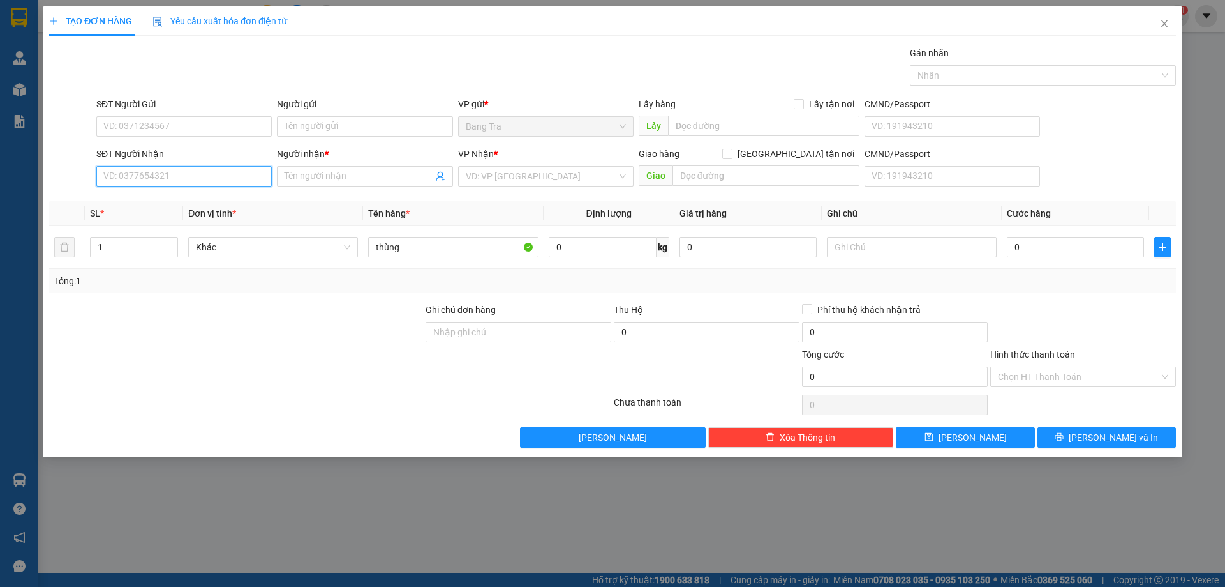
click at [190, 172] on input "SĐT Người Nhận" at bounding box center [184, 176] width 176 height 20
type input "0585565595"
click at [181, 206] on div "0585565595 - Duy" at bounding box center [184, 202] width 160 height 14
type input "Duy"
type input "0585565595"
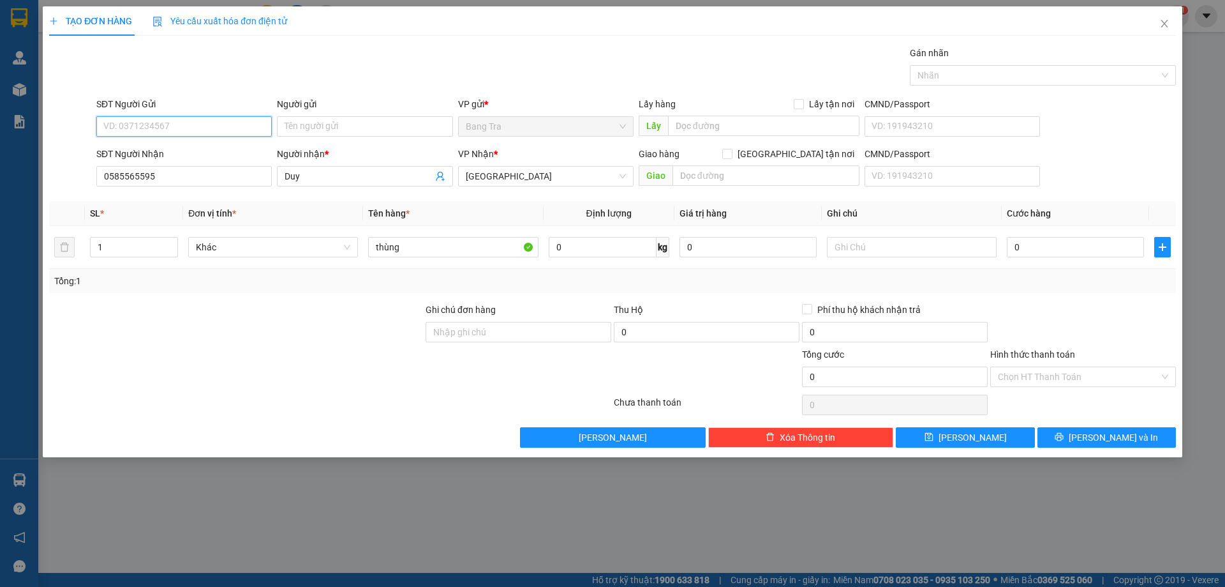
click at [167, 126] on input "SĐT Người Gửi" at bounding box center [184, 126] width 176 height 20
click at [180, 150] on div "0785937973 - [GEOGRAPHIC_DATA]" at bounding box center [184, 152] width 160 height 14
type input "0785937973"
type input "Minh"
click at [1104, 250] on input "0" at bounding box center [1075, 247] width 137 height 20
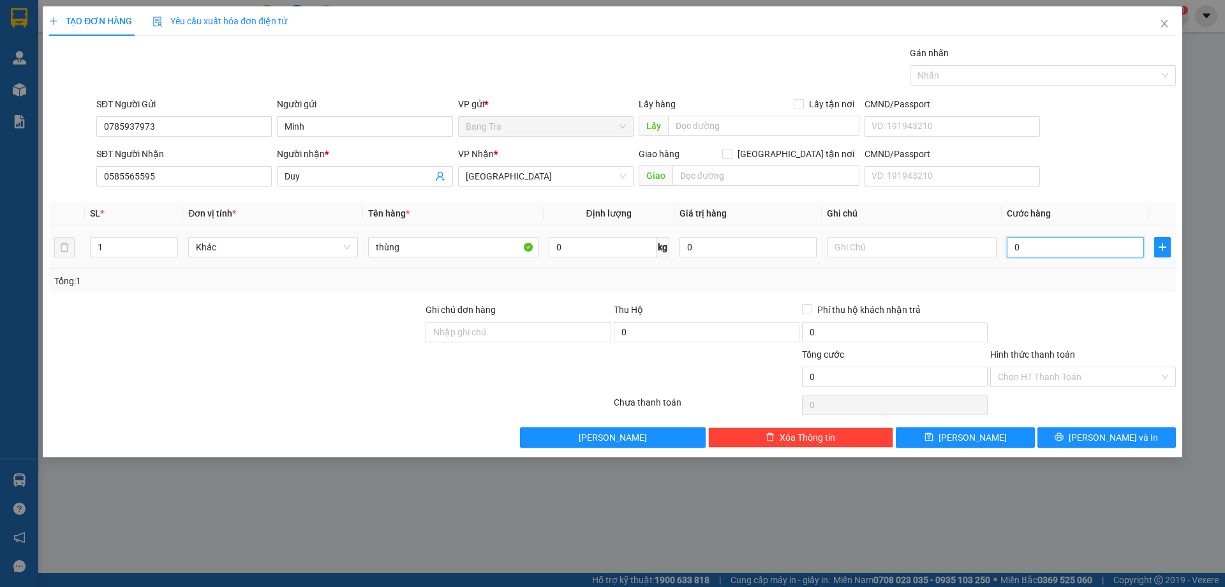
type input "3"
type input "30"
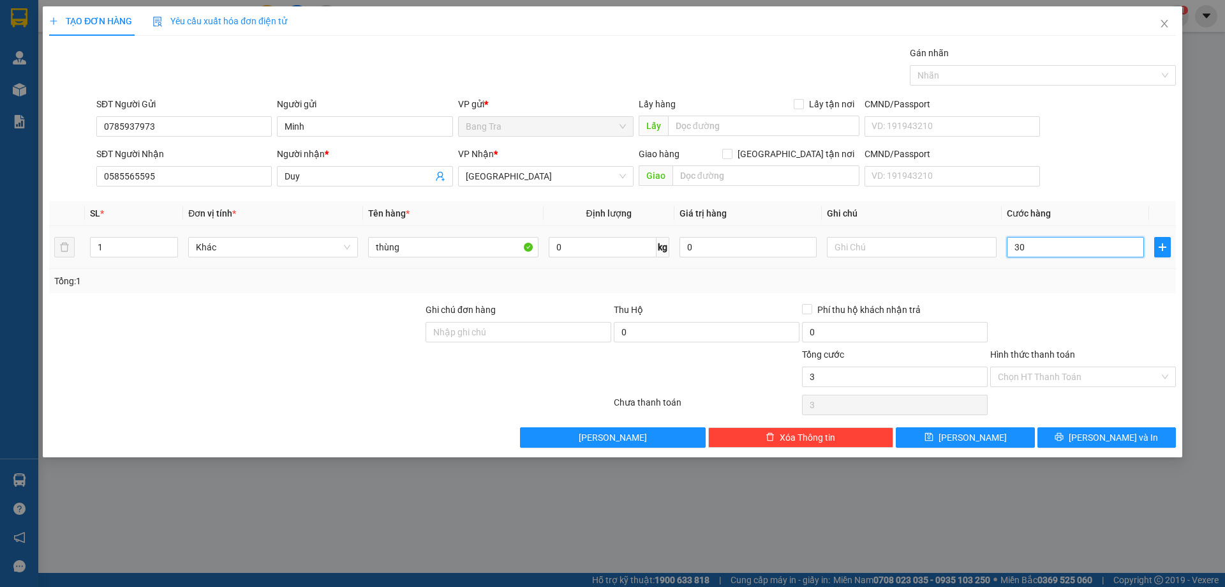
type input "30"
type input "300"
type input "3.000"
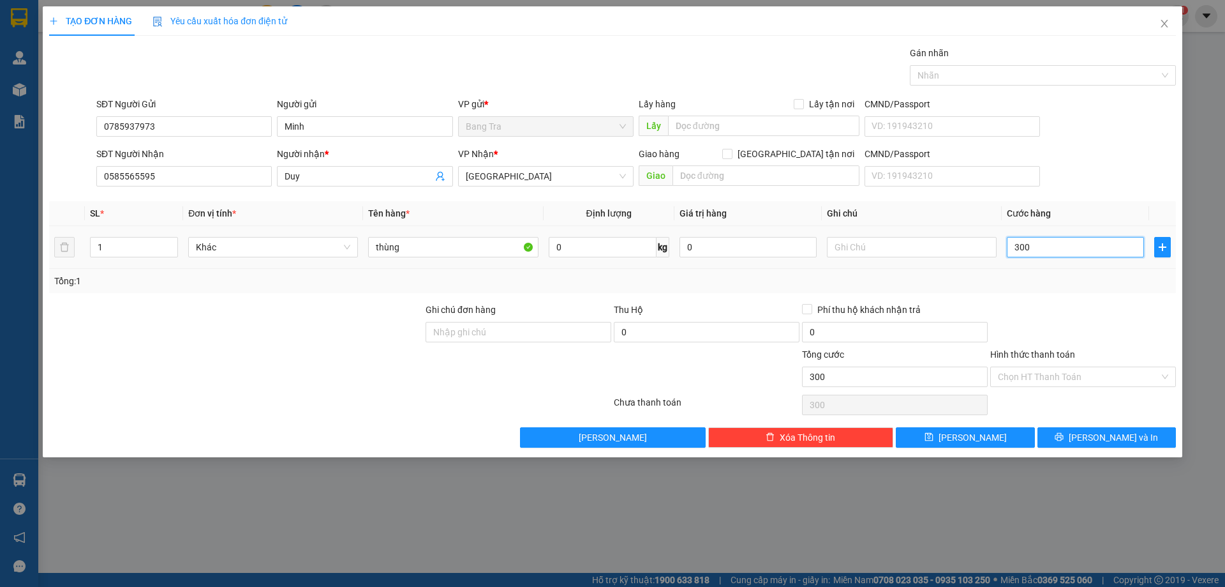
type input "3.000"
type input "30.000"
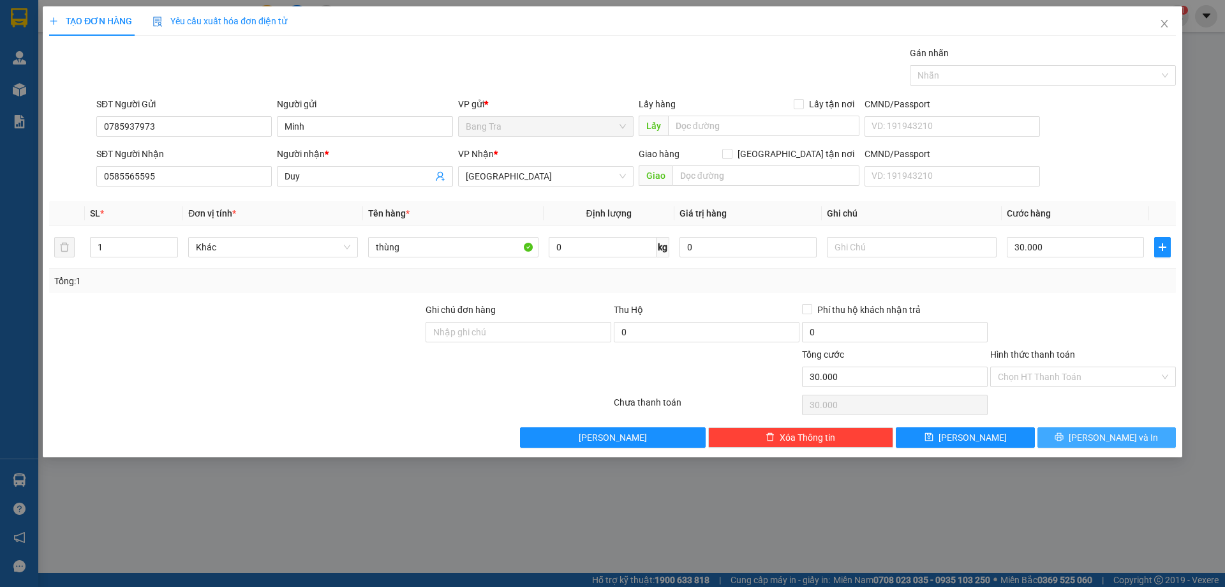
click at [1121, 441] on span "[PERSON_NAME] và In" at bounding box center [1113, 437] width 89 height 14
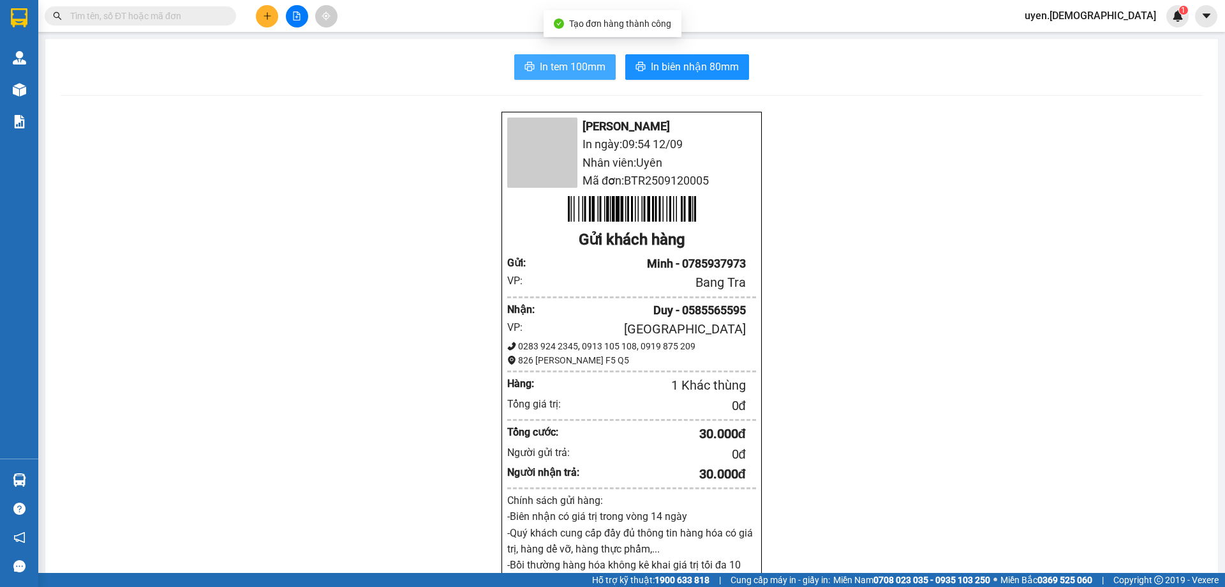
click at [576, 64] on span "In tem 100mm" at bounding box center [573, 67] width 66 height 16
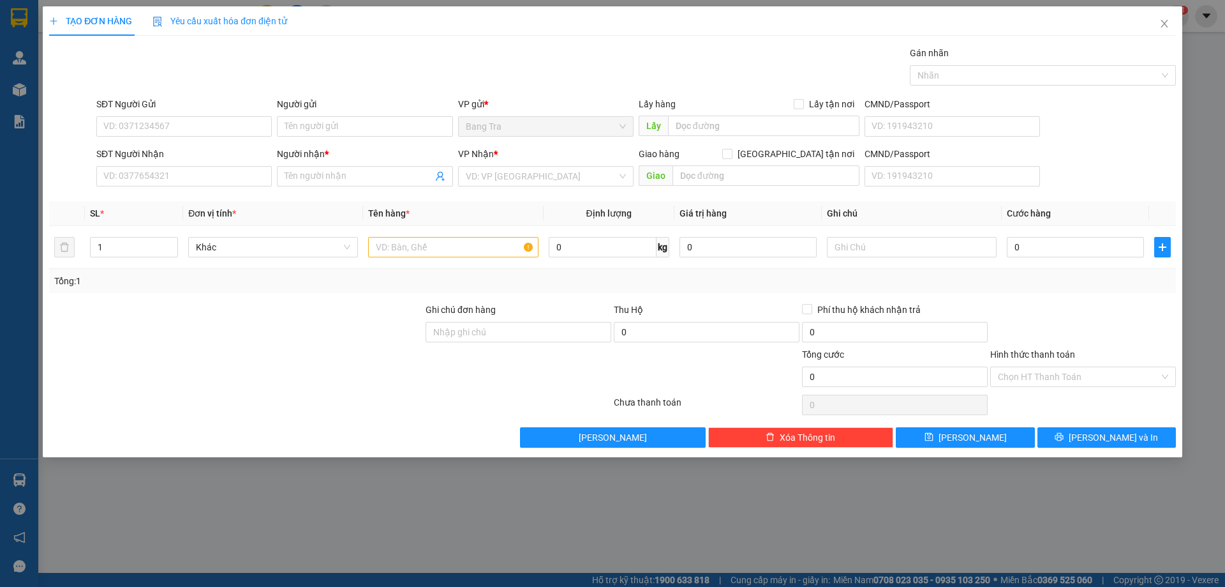
click at [194, 164] on div "SĐT Người Nhận" at bounding box center [184, 156] width 176 height 19
click at [222, 177] on input "SĐT Người Nhận" at bounding box center [184, 176] width 176 height 20
click at [176, 202] on div "0901078019 - Đông" at bounding box center [184, 202] width 160 height 14
type input "0901078019"
type input "Đông"
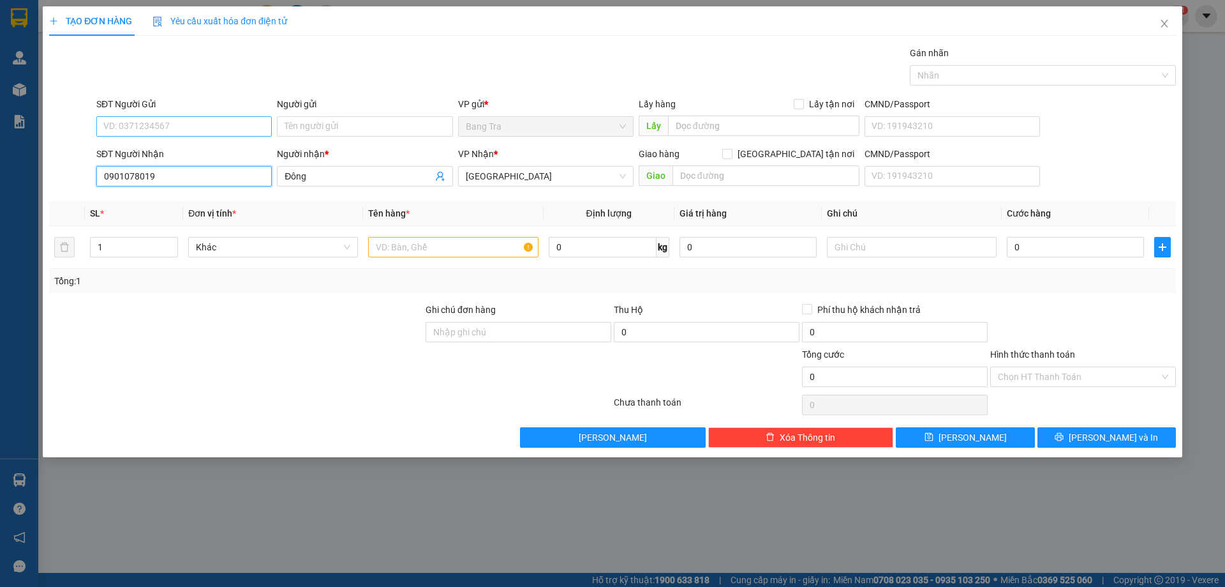
type input "0901078019"
click at [175, 128] on input "SĐT Người Gửi" at bounding box center [184, 126] width 176 height 20
type input "0903028878"
click at [417, 246] on input "text" at bounding box center [453, 247] width 170 height 20
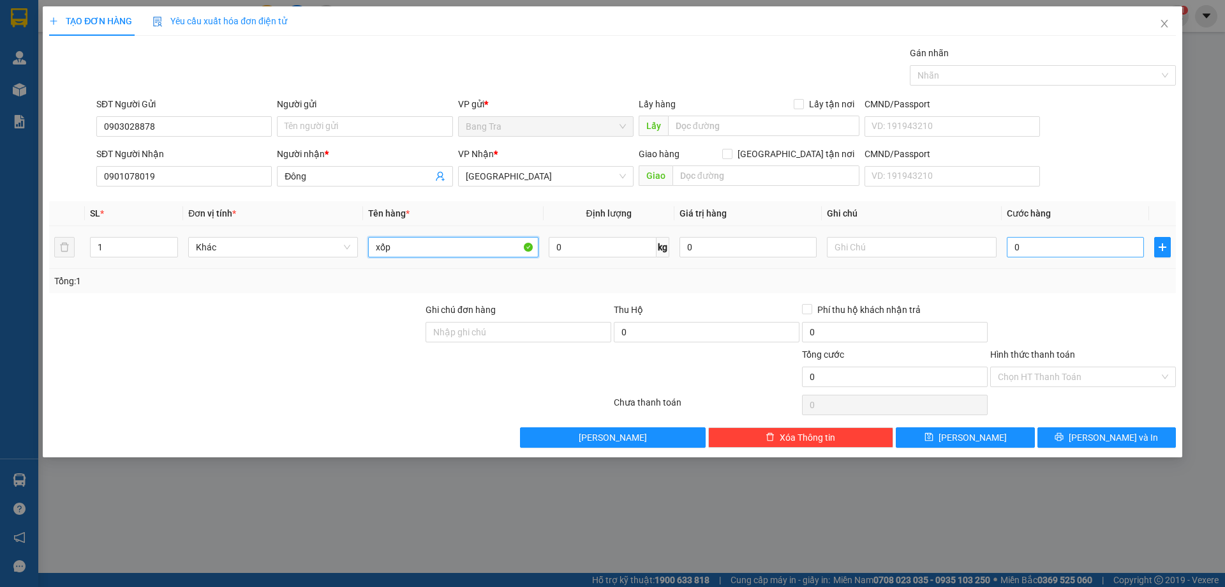
type input "xốp"
click at [1112, 244] on input "0" at bounding box center [1075, 247] width 137 height 20
type input "2"
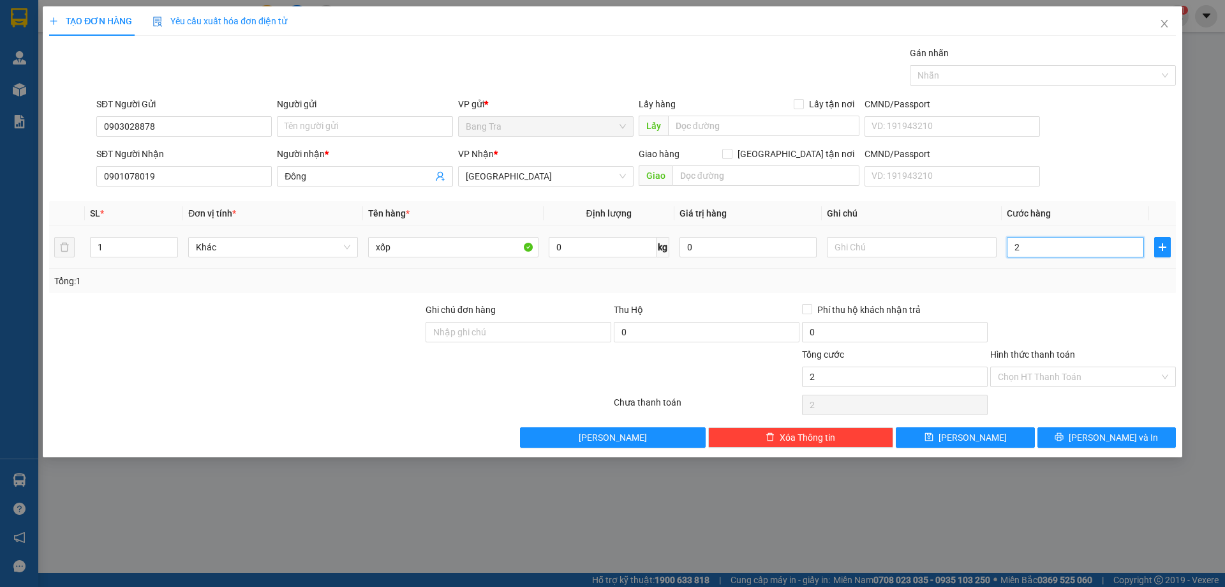
type input "20"
type input "200"
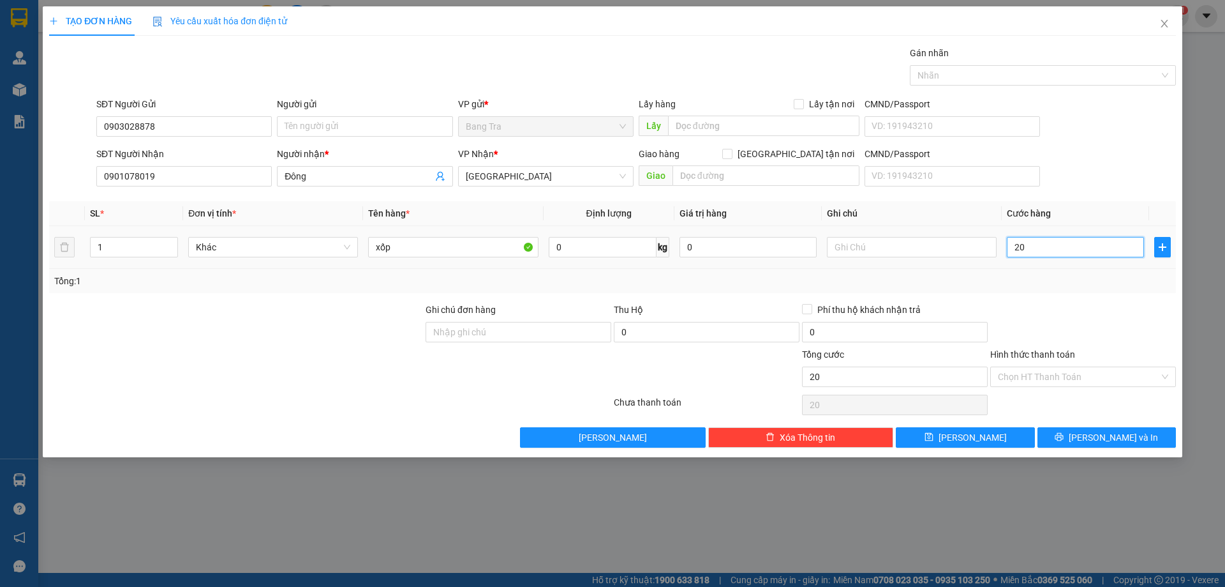
type input "200"
type input "2.000"
type input "20.000"
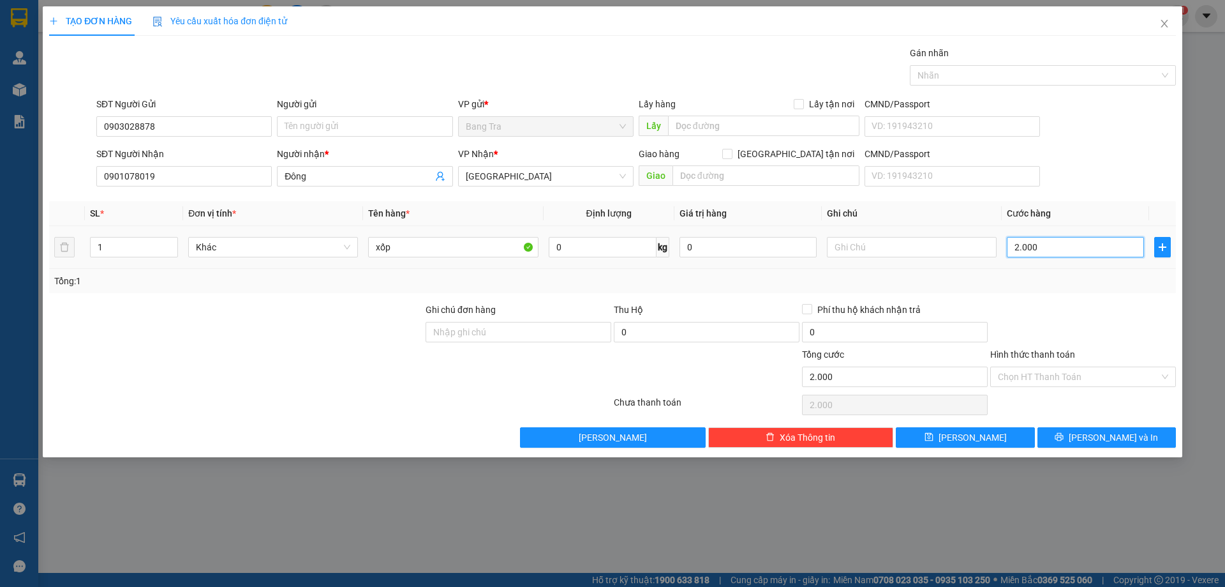
type input "20.000"
click at [1164, 373] on div "Chọn HT Thanh Toán" at bounding box center [1084, 376] width 186 height 20
type input "20.000"
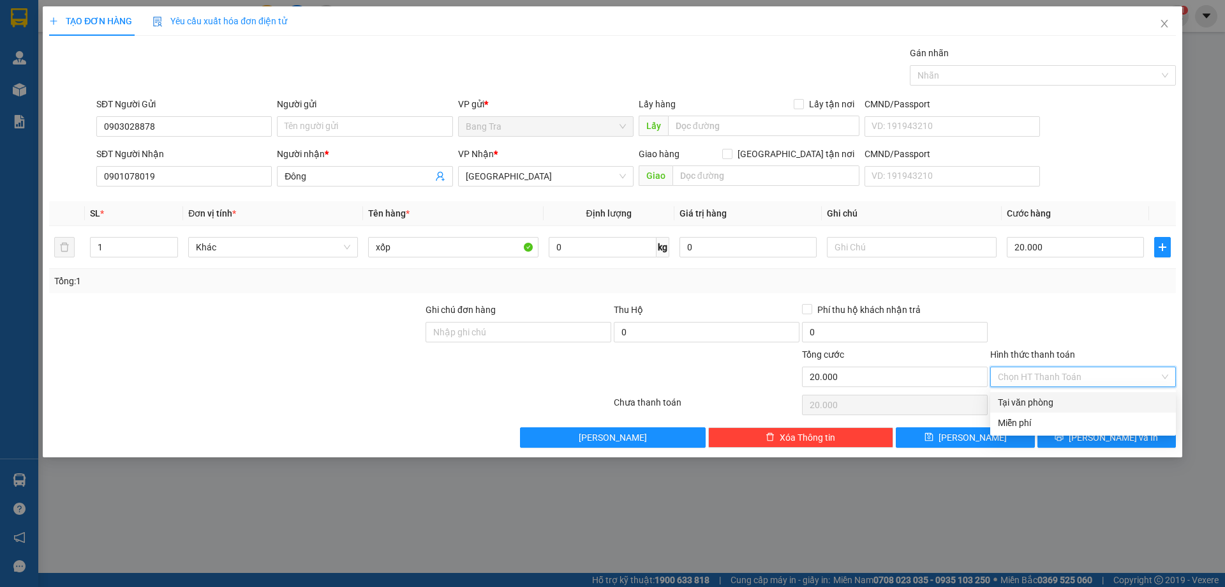
click at [1067, 396] on div "Tại văn phòng" at bounding box center [1083, 402] width 170 height 14
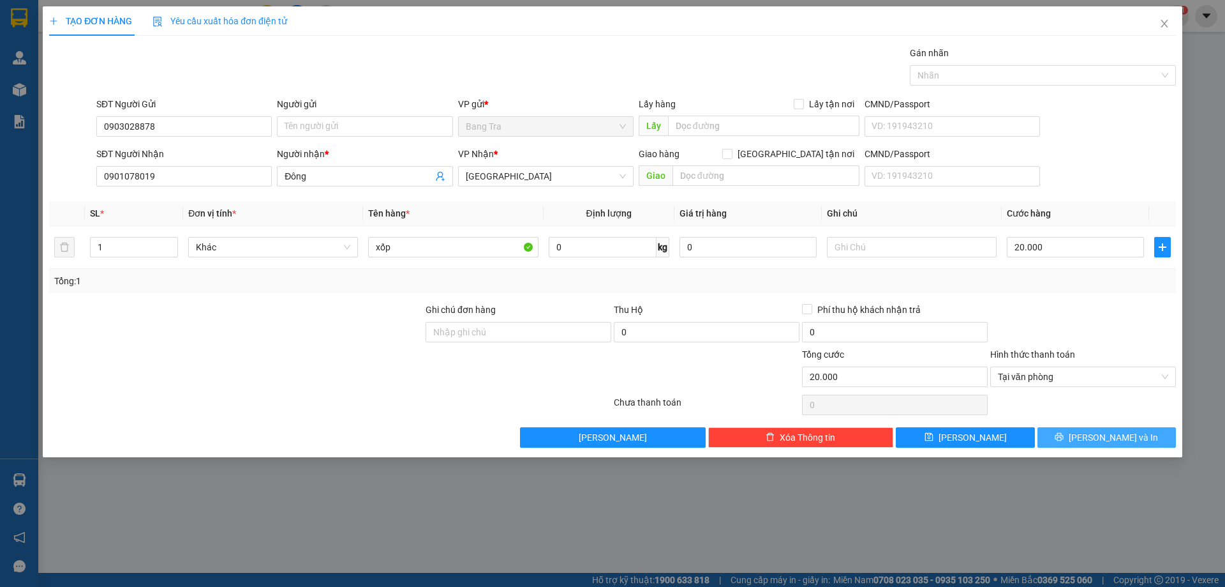
click at [1097, 433] on span "[PERSON_NAME] và In" at bounding box center [1113, 437] width 89 height 14
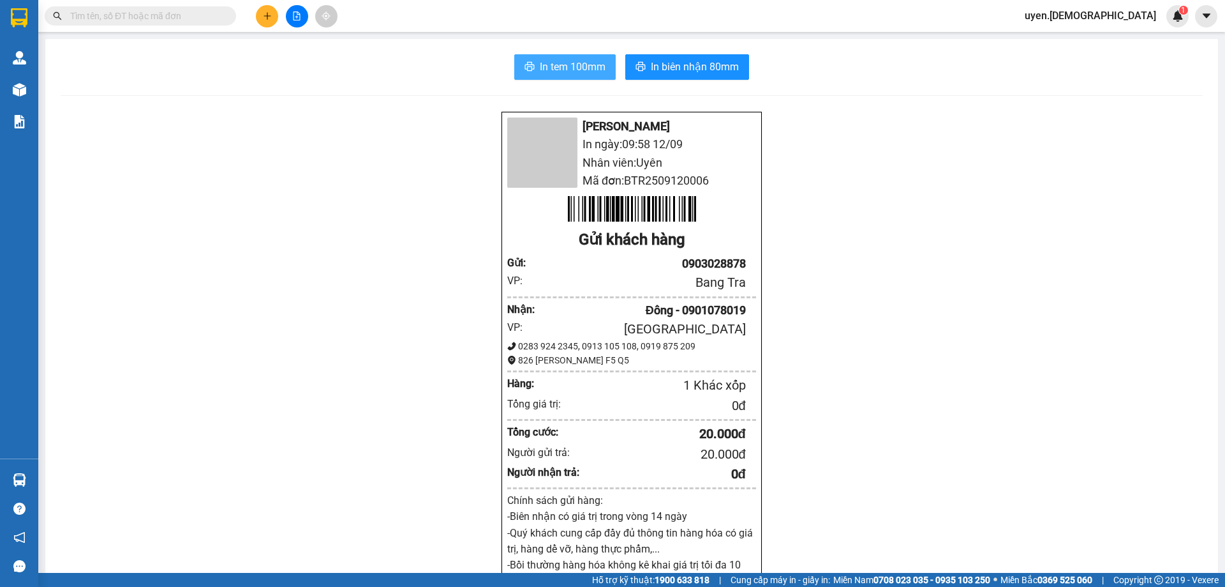
click at [560, 68] on span "In tem 100mm" at bounding box center [573, 67] width 66 height 16
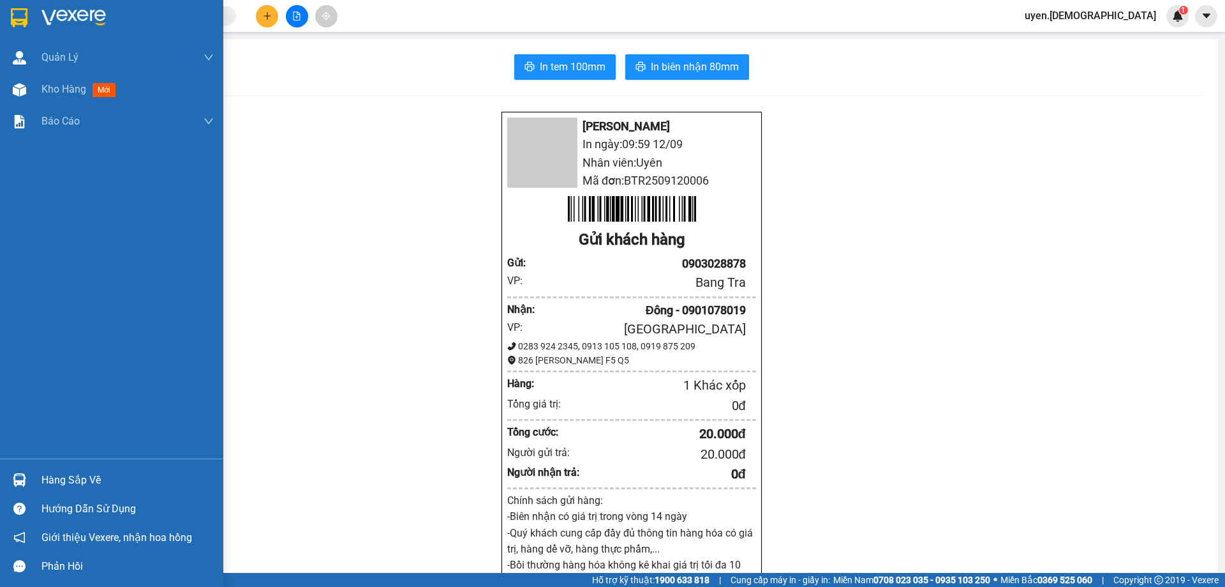
click at [31, 478] on div "Hàng sắp về" at bounding box center [111, 479] width 223 height 29
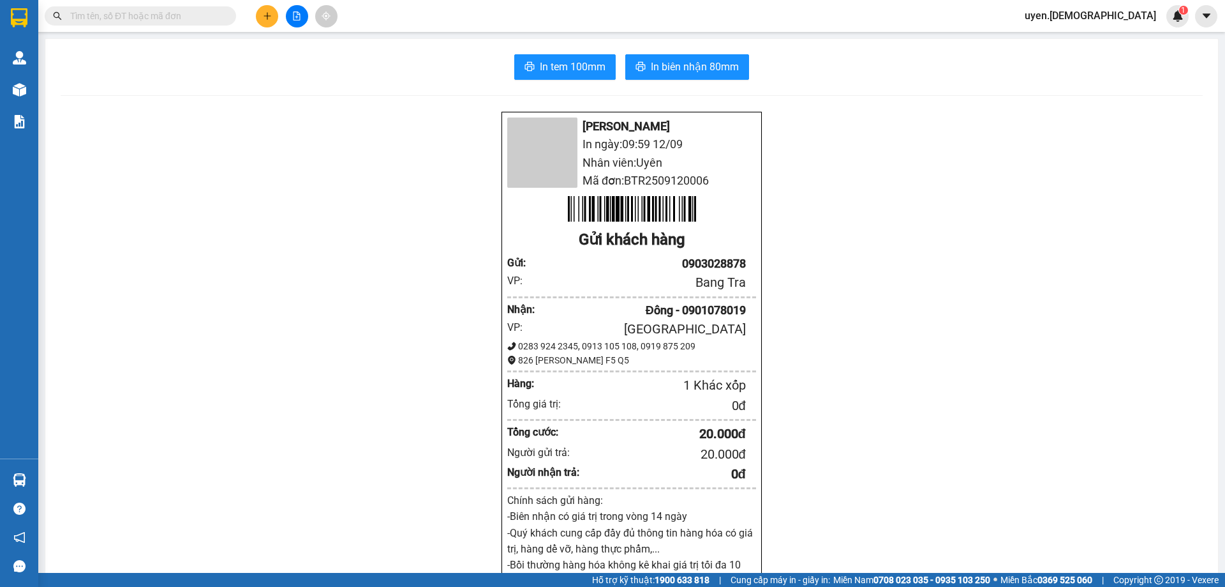
click at [151, 274] on section "Kết quả tìm kiếm ( 0 ) Bộ lọc No Data uyen.bahai 1 Quản Lý Quản lý khách hàng m…" at bounding box center [612, 293] width 1225 height 587
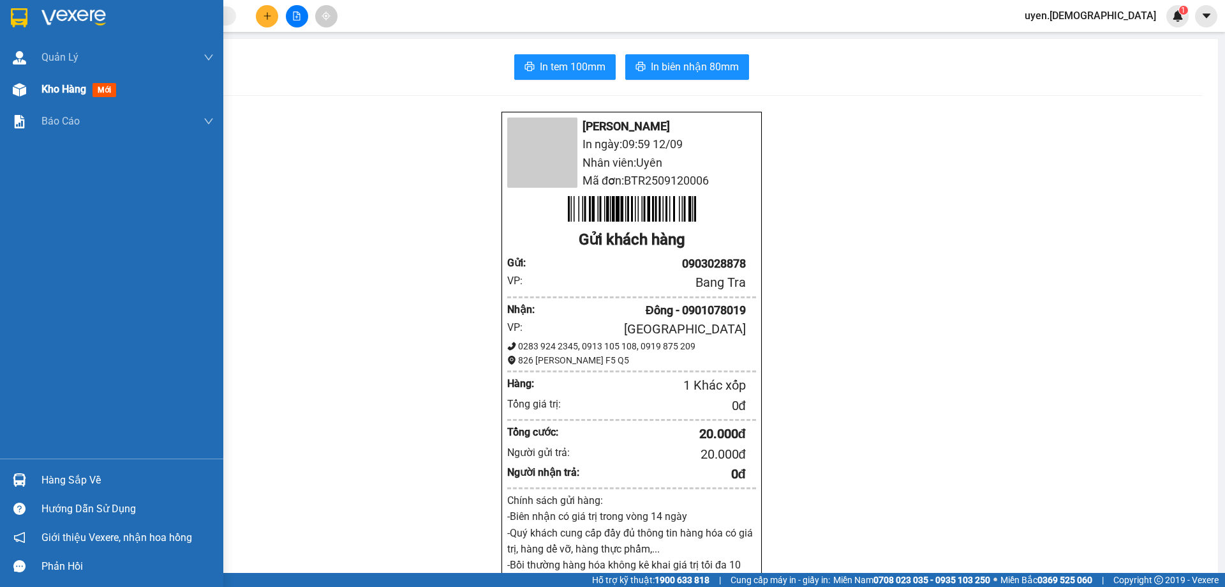
click at [33, 85] on div "Kho hàng mới" at bounding box center [111, 89] width 223 height 32
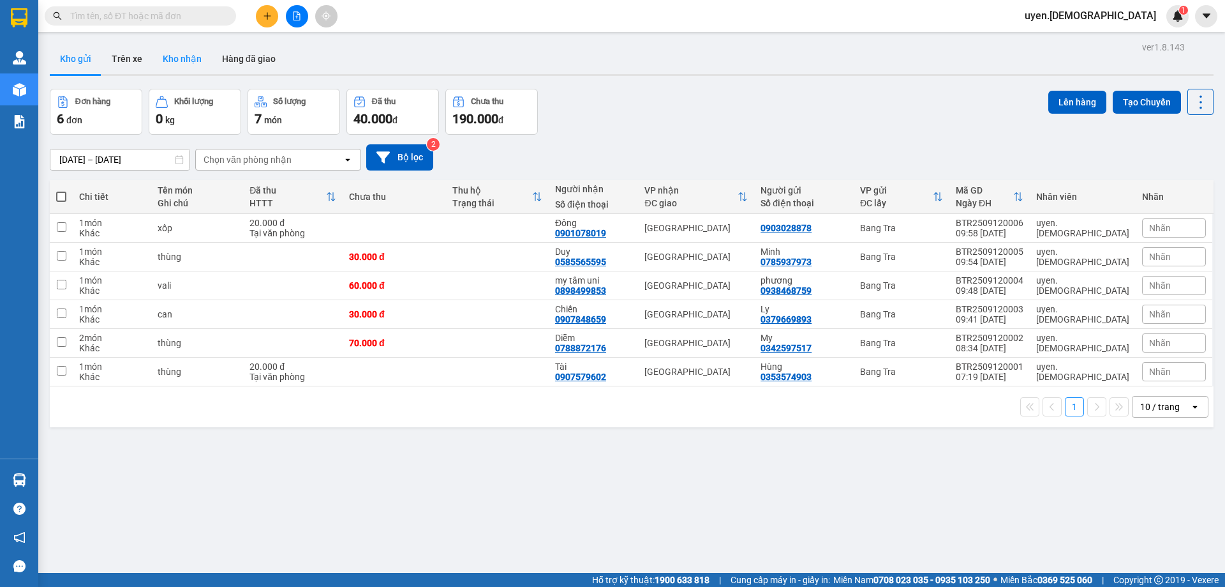
click at [174, 56] on button "Kho nhận" at bounding box center [182, 58] width 59 height 31
